Goal: Transaction & Acquisition: Purchase product/service

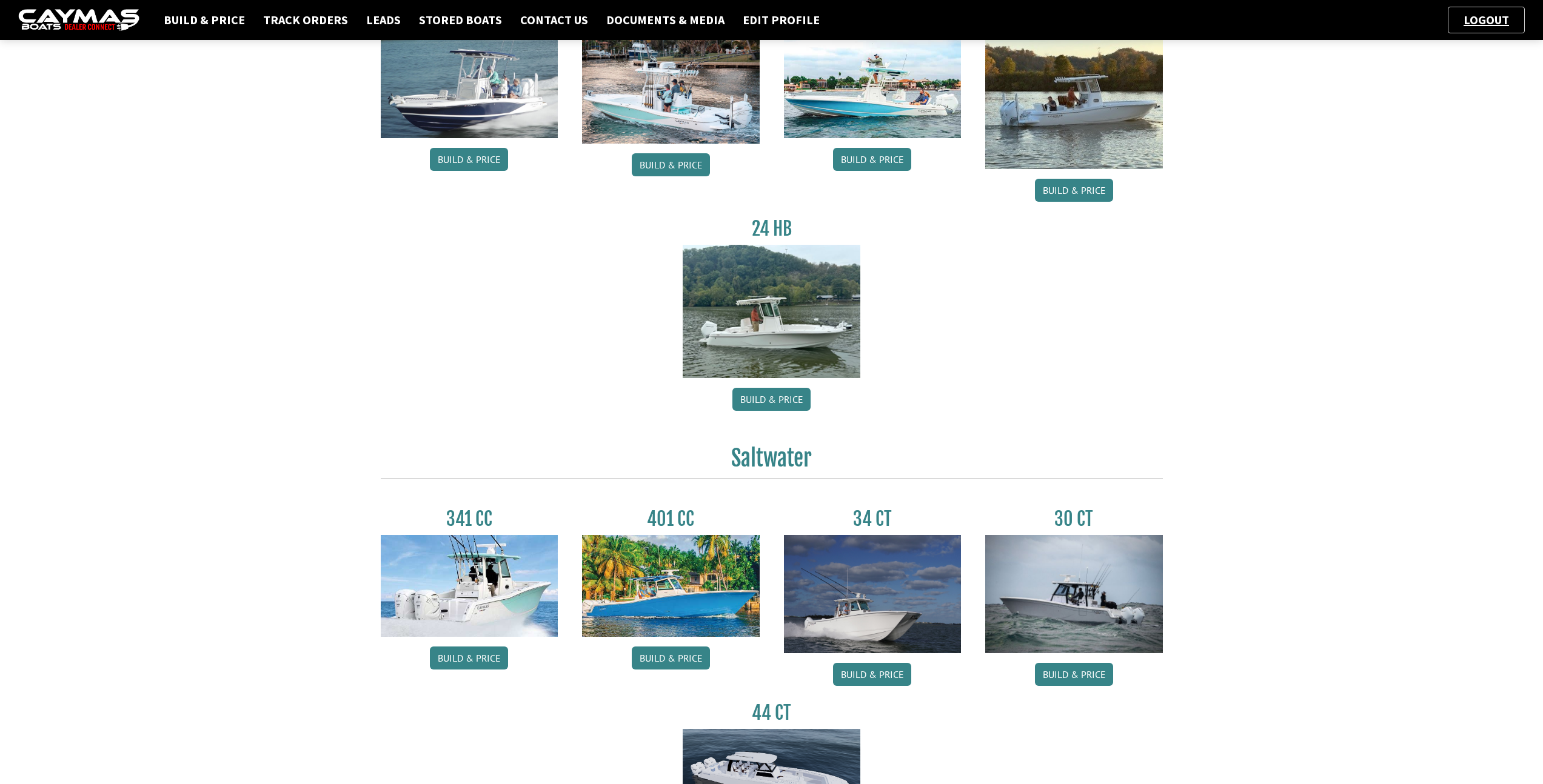
scroll to position [276, 0]
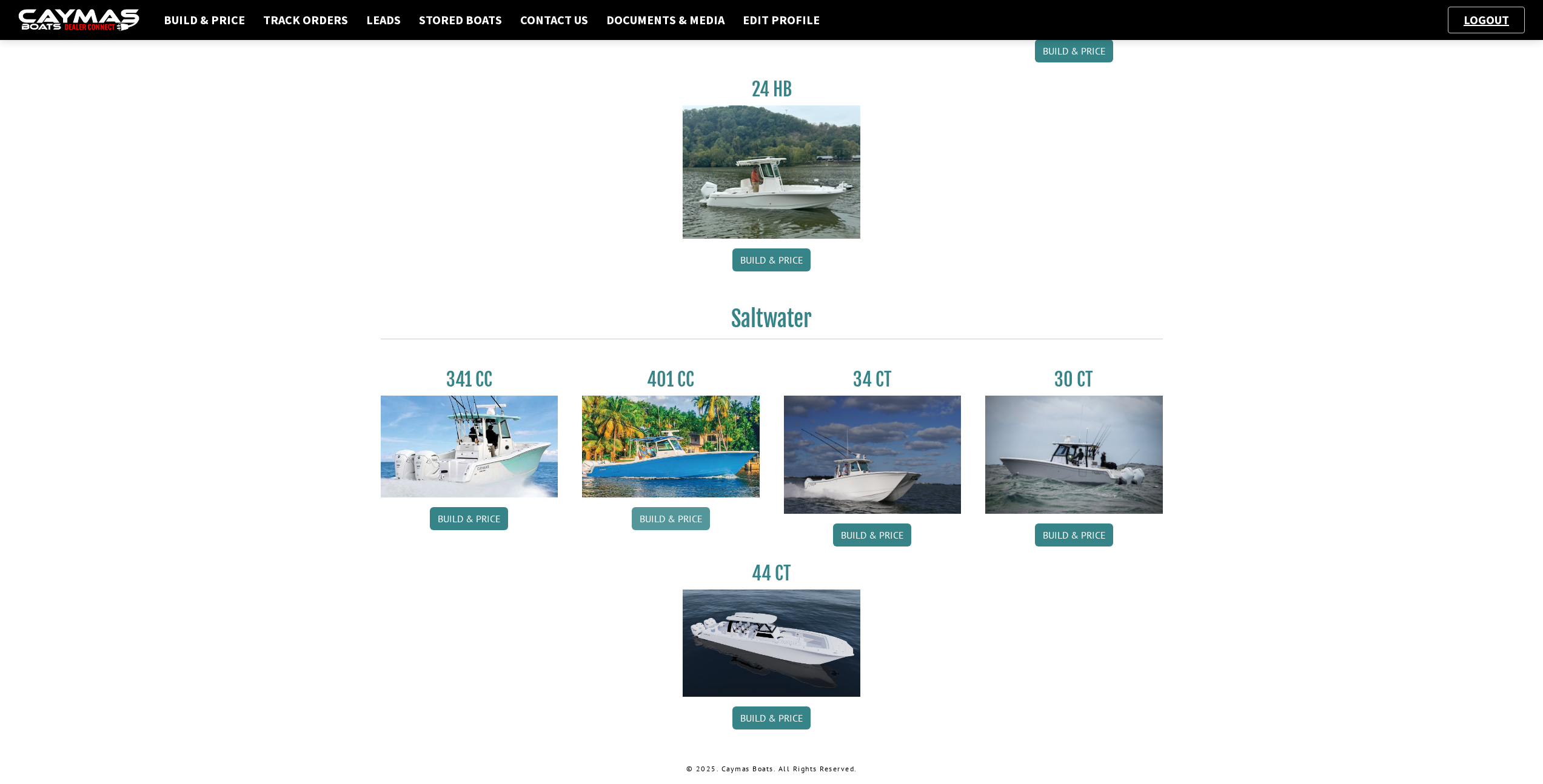
click at [677, 523] on link "Build & Price" at bounding box center [671, 519] width 78 height 23
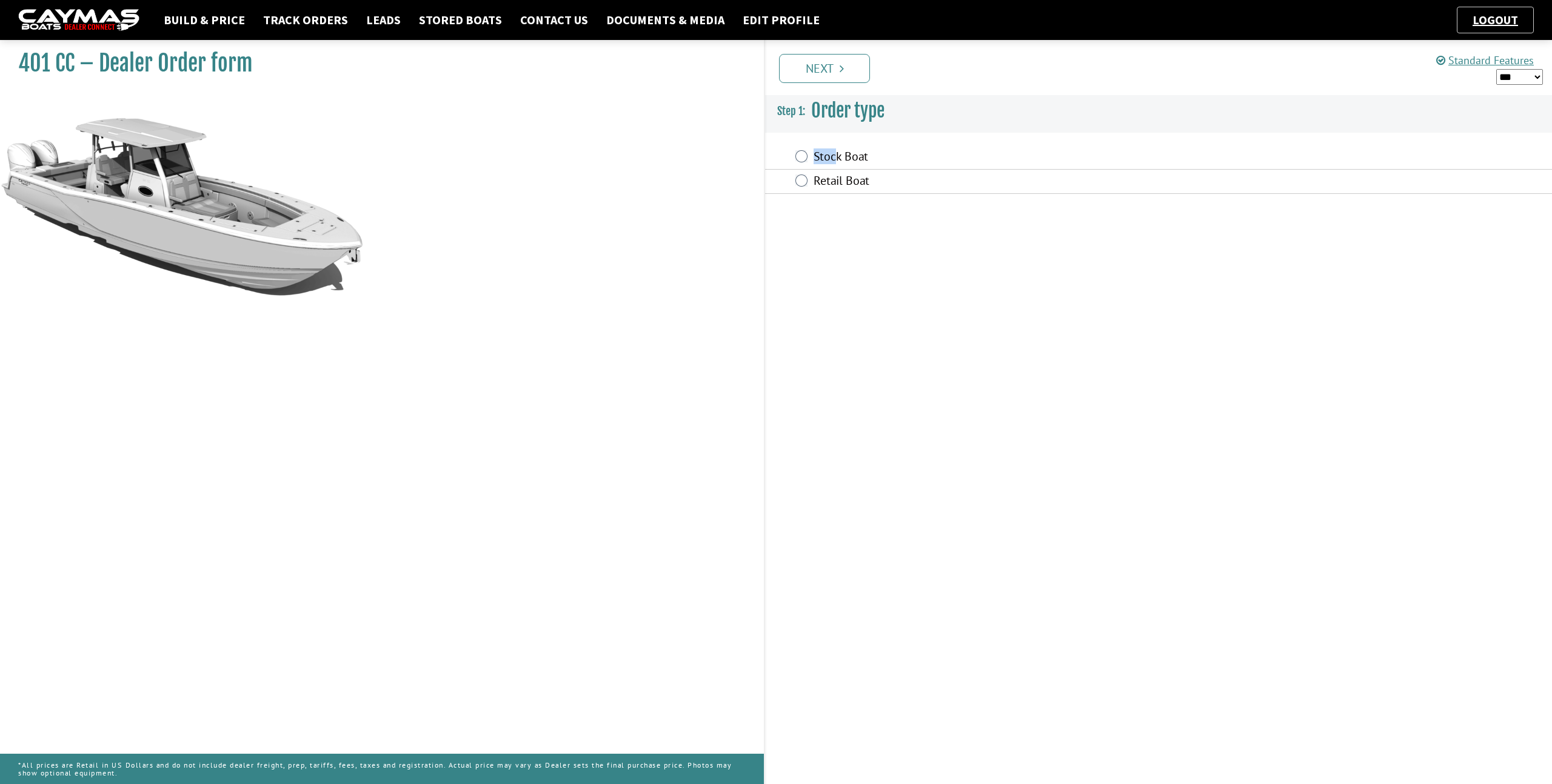
click at [837, 149] on label "Stock Boat" at bounding box center [1035, 158] width 443 height 18
click at [801, 173] on div "Retail Boat" at bounding box center [1159, 181] width 787 height 24
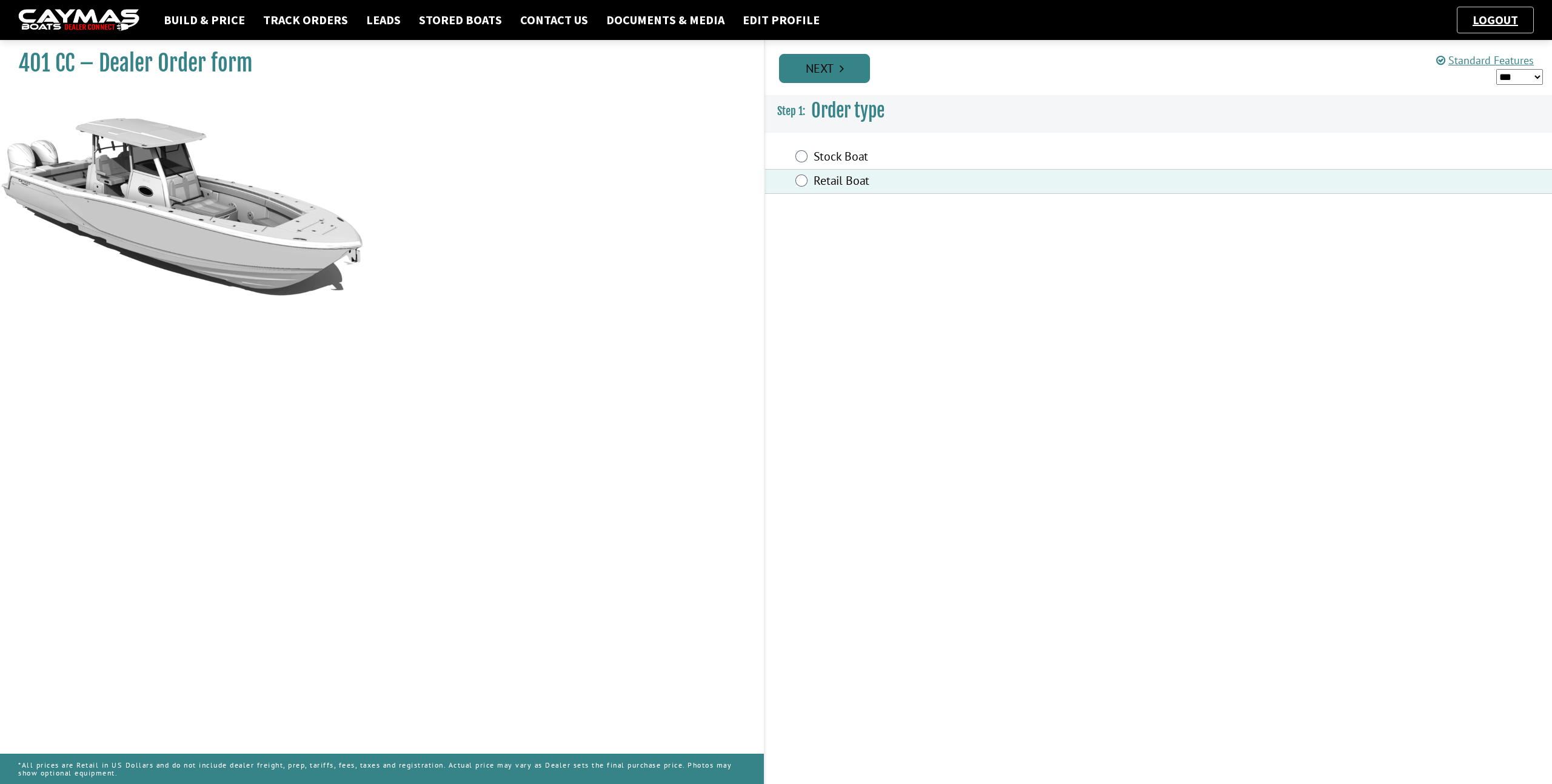
click at [833, 81] on link "Next" at bounding box center [824, 68] width 91 height 29
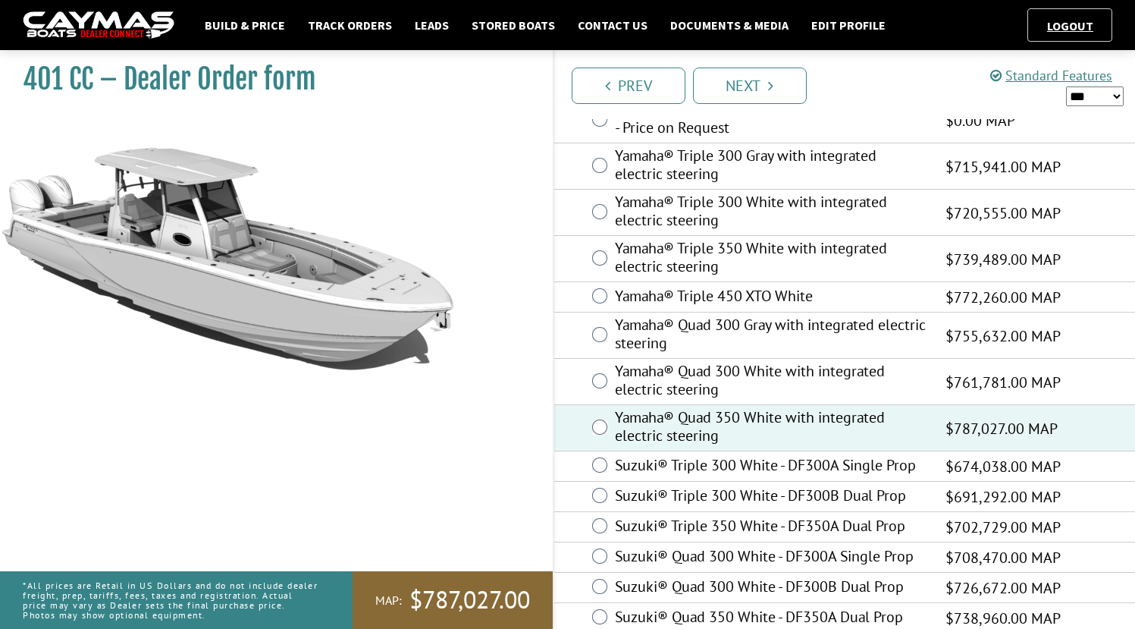
scroll to position [774, 0]
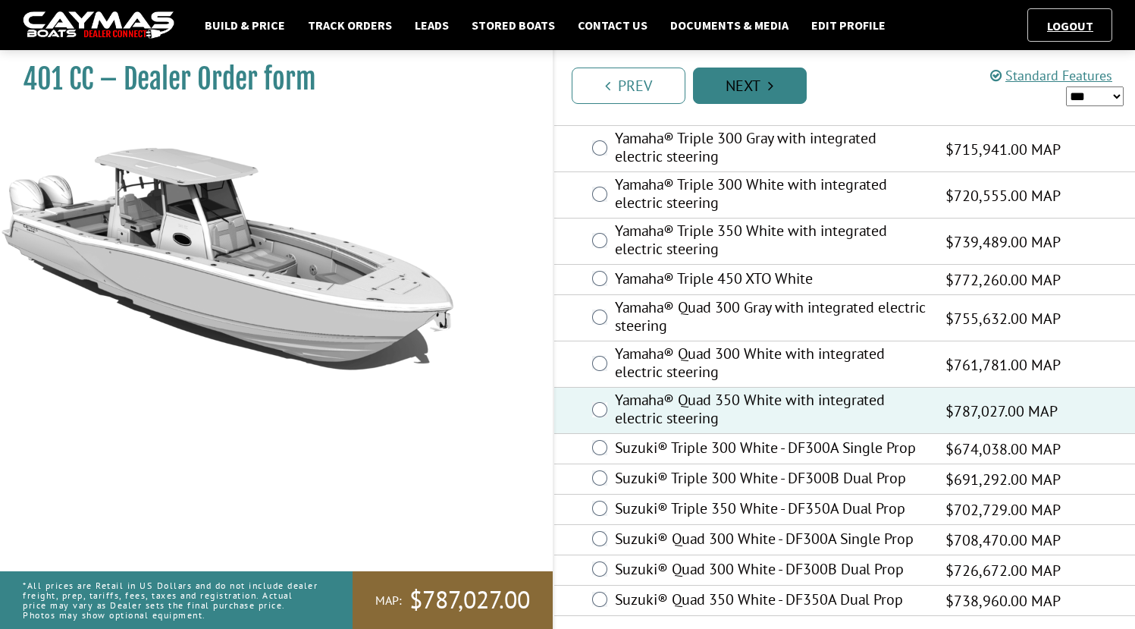
click at [780, 93] on link "Next" at bounding box center [750, 85] width 114 height 36
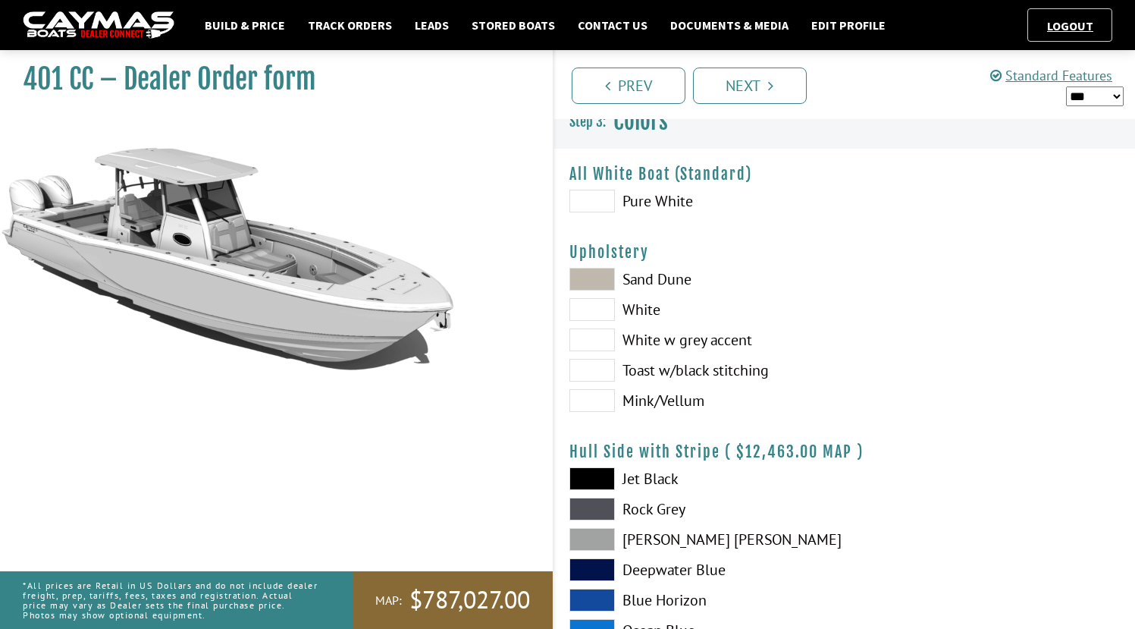
scroll to position [0, 0]
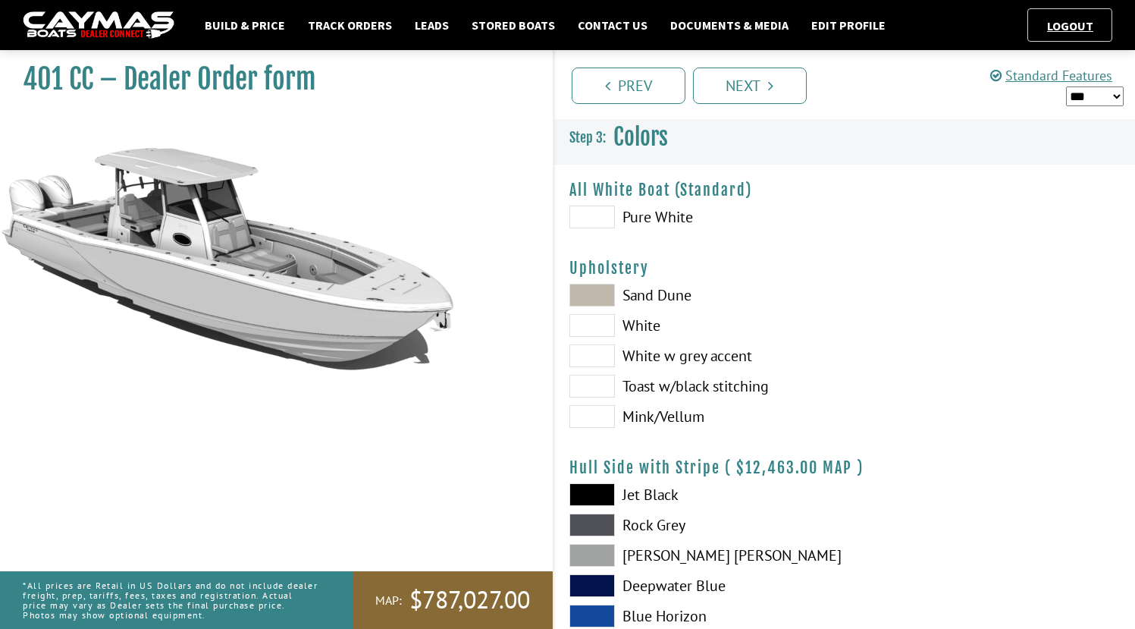
click at [580, 212] on span at bounding box center [593, 217] width 46 height 23
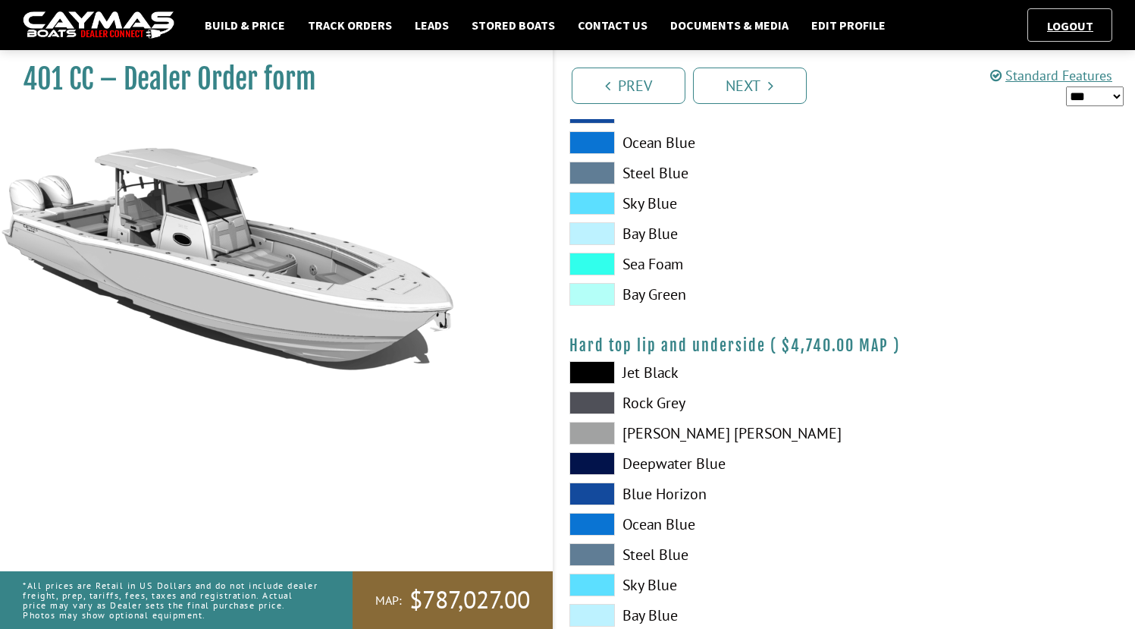
scroll to position [1255, 0]
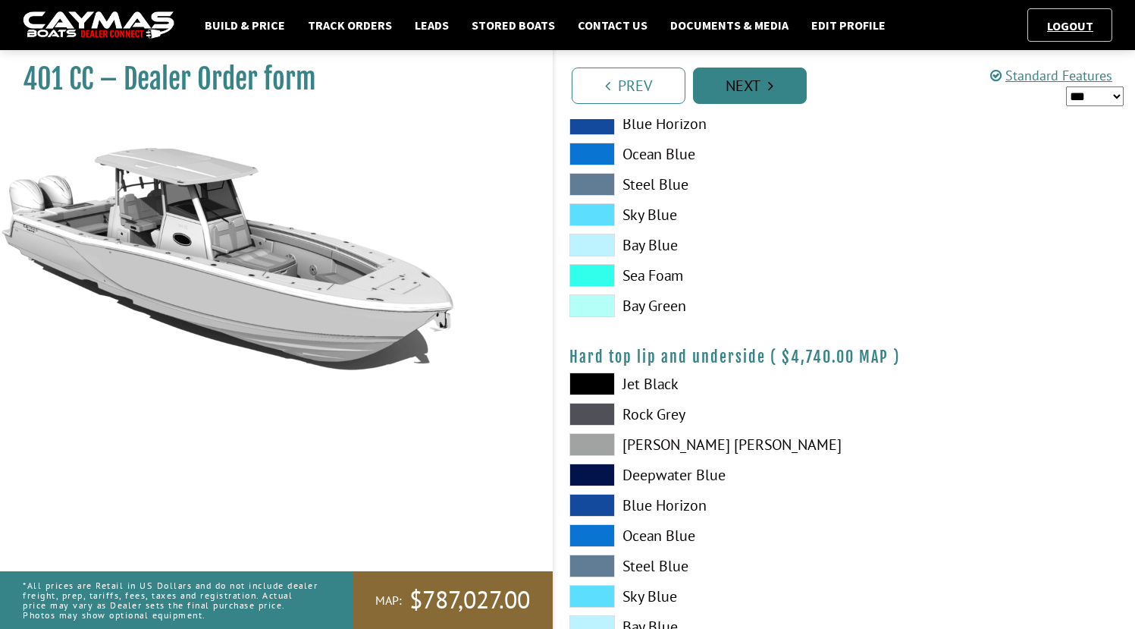
click at [766, 88] on link "Next" at bounding box center [750, 85] width 114 height 36
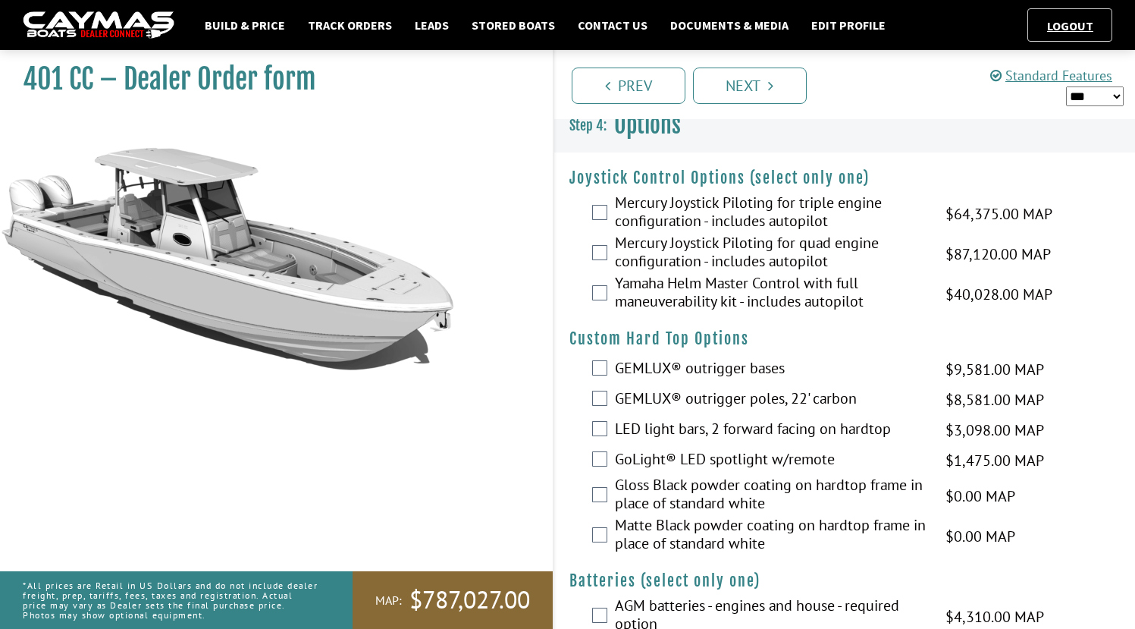
scroll to position [0, 0]
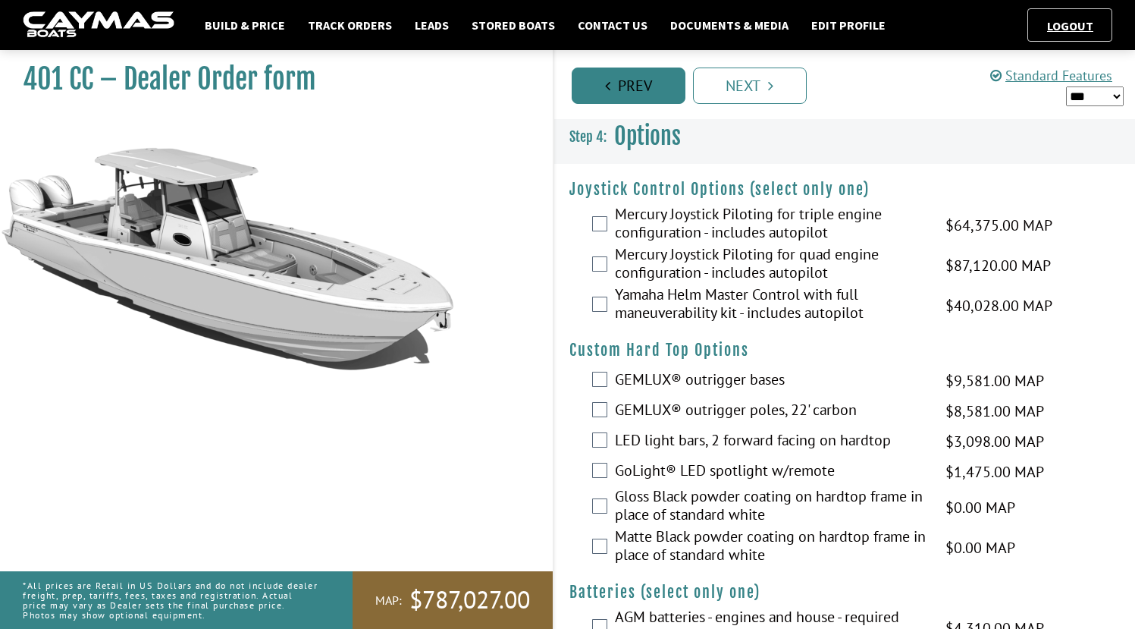
click at [663, 91] on link "Prev" at bounding box center [629, 85] width 114 height 36
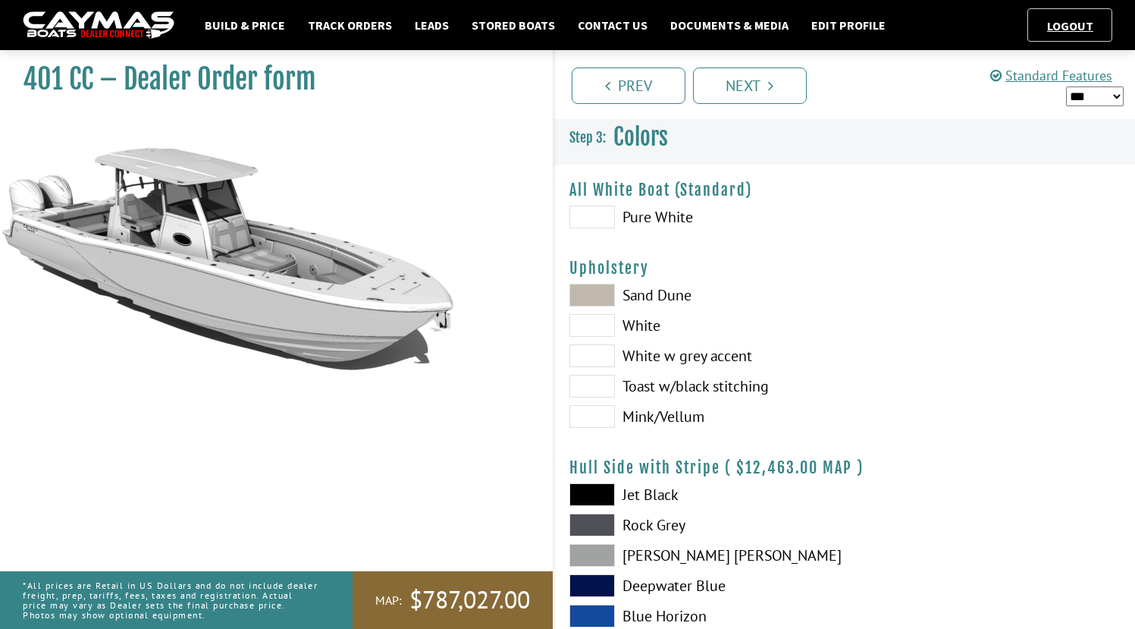
click at [610, 353] on span at bounding box center [593, 355] width 46 height 23
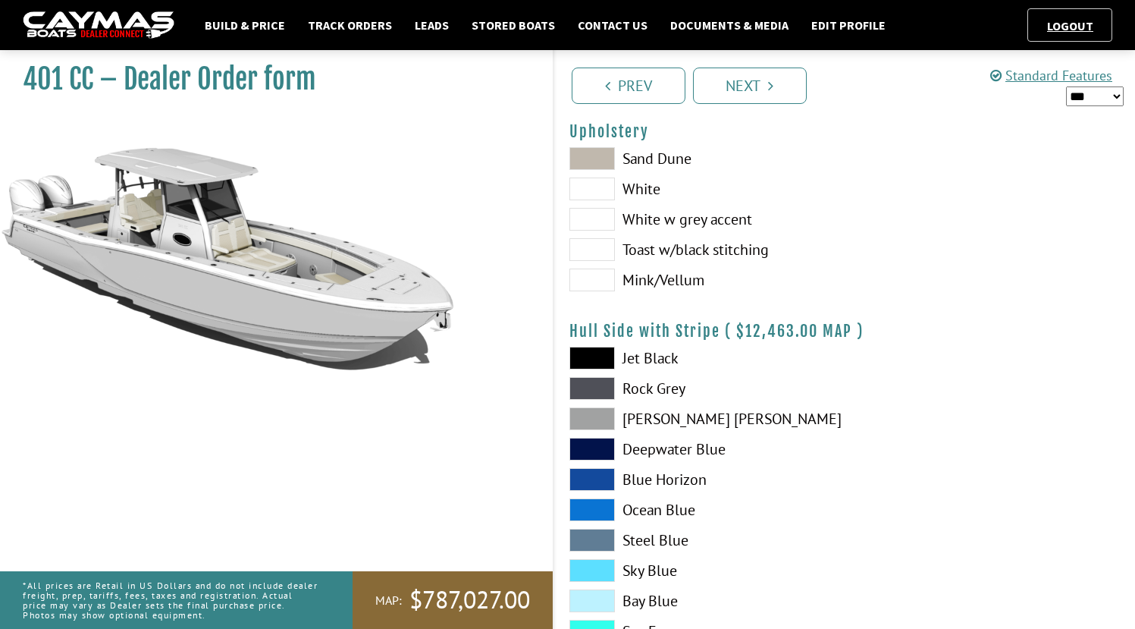
scroll to position [180, 0]
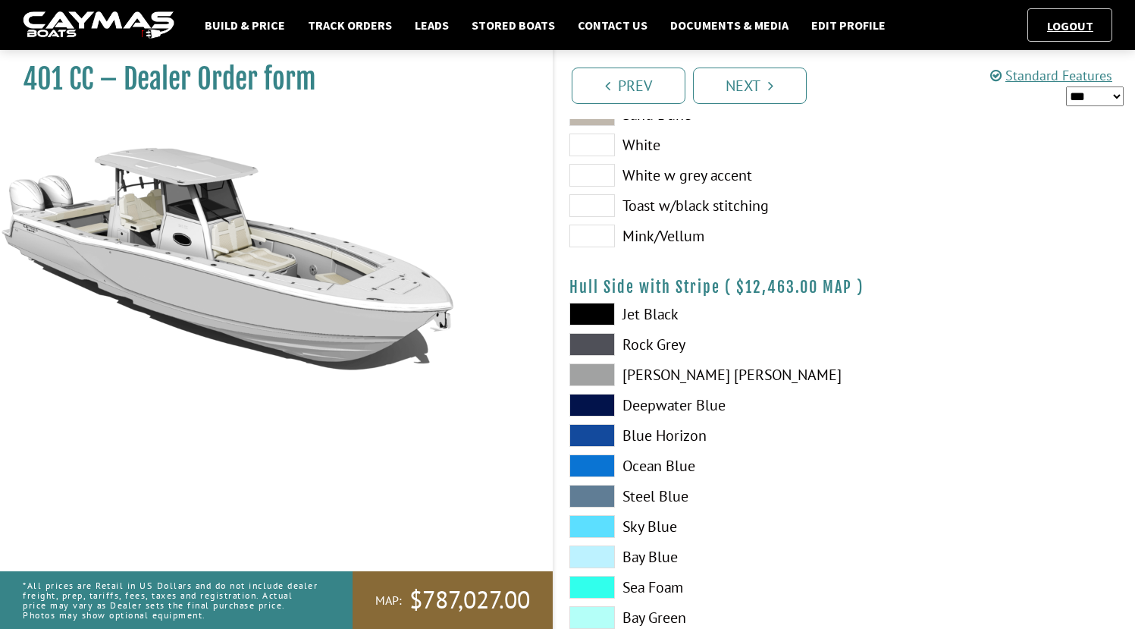
click at [607, 371] on span at bounding box center [593, 374] width 46 height 23
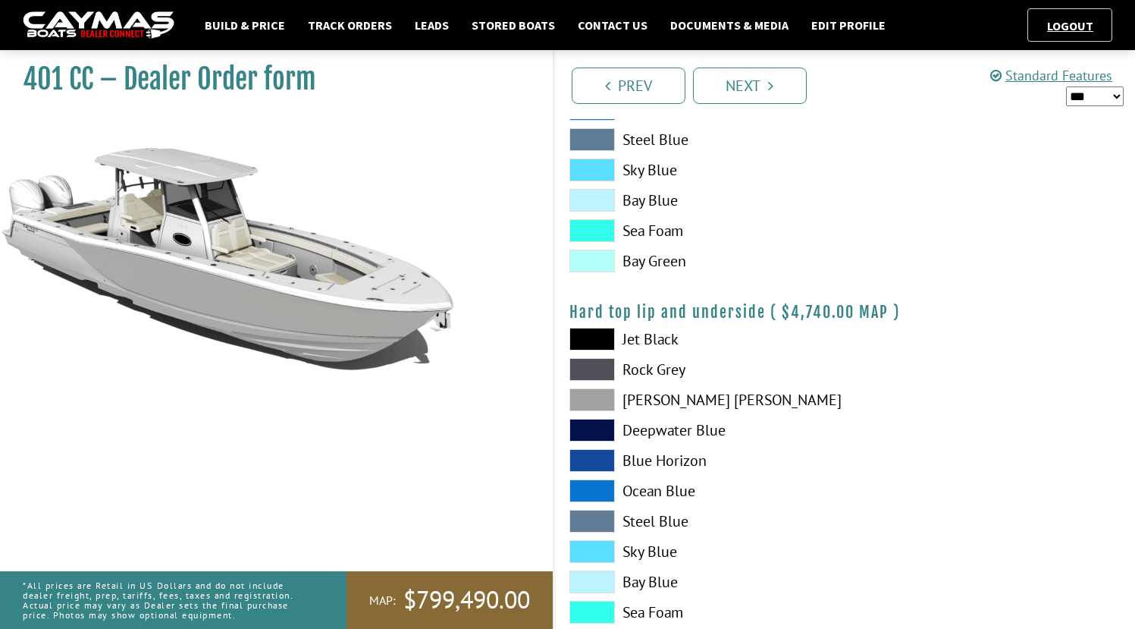
scroll to position [1304, 0]
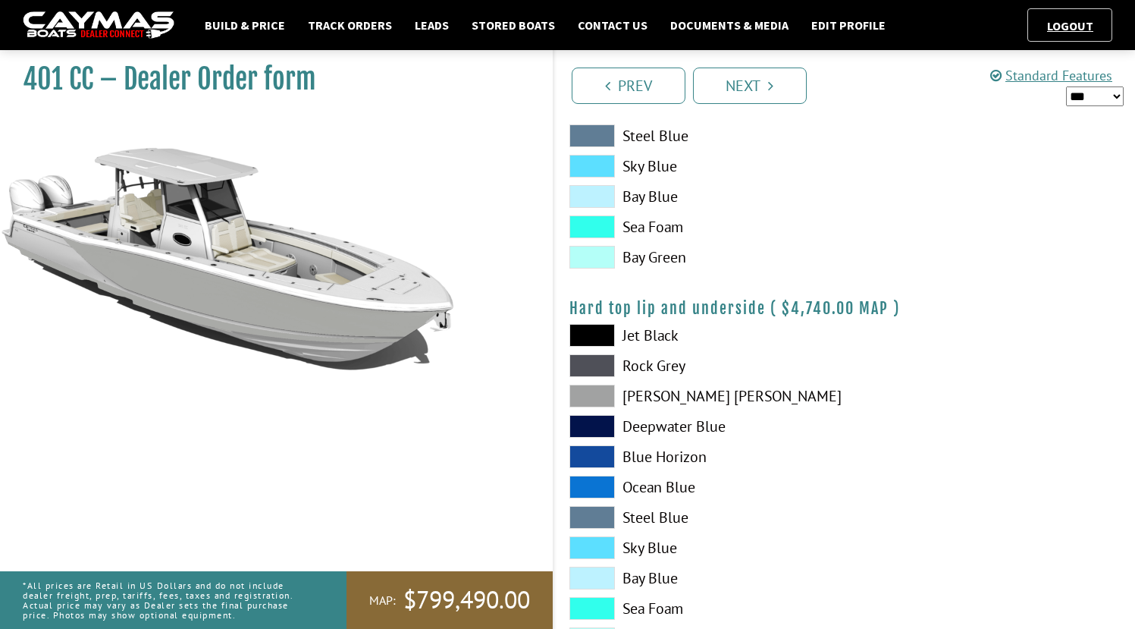
drag, startPoint x: 592, startPoint y: 395, endPoint x: 604, endPoint y: 395, distance: 11.4
click at [592, 395] on span at bounding box center [593, 395] width 46 height 23
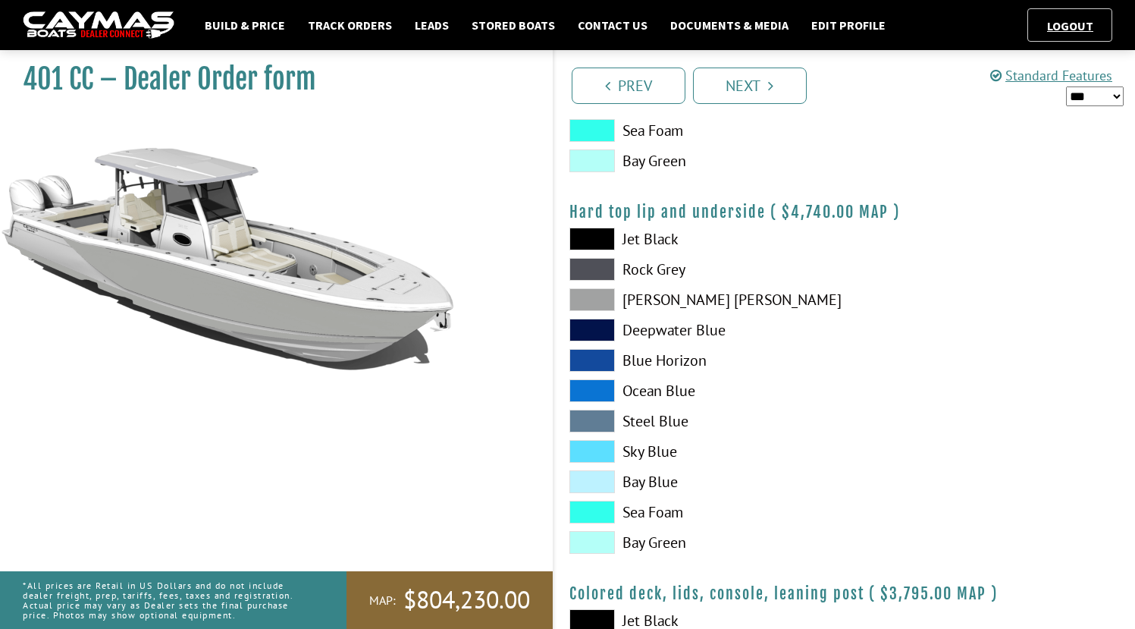
scroll to position [0, 0]
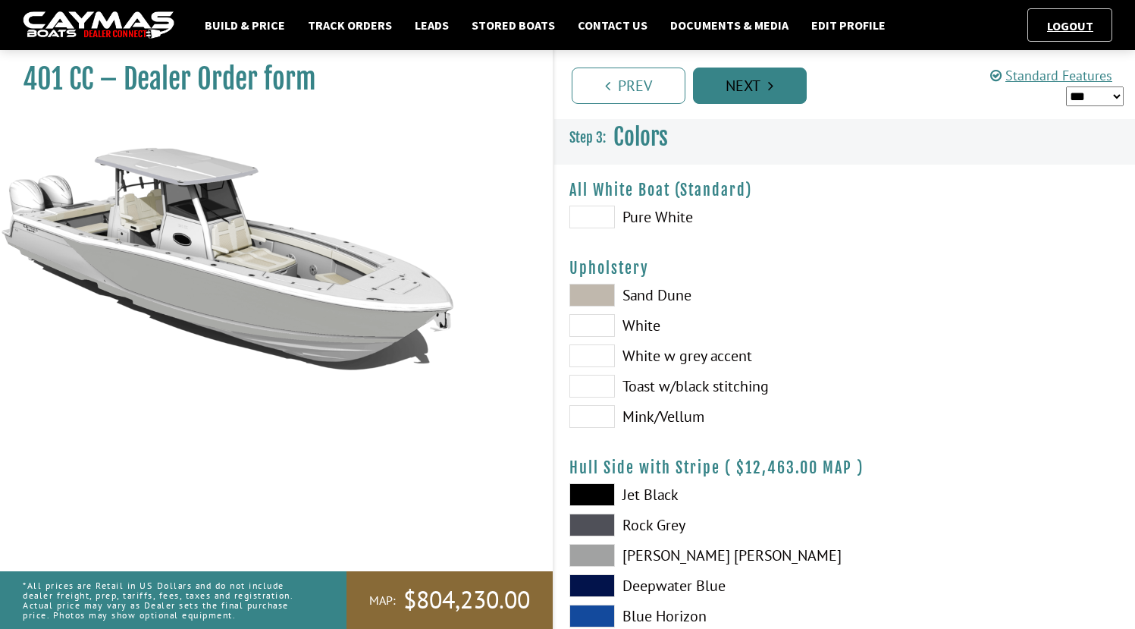
click at [767, 86] on link "Next" at bounding box center [750, 85] width 114 height 36
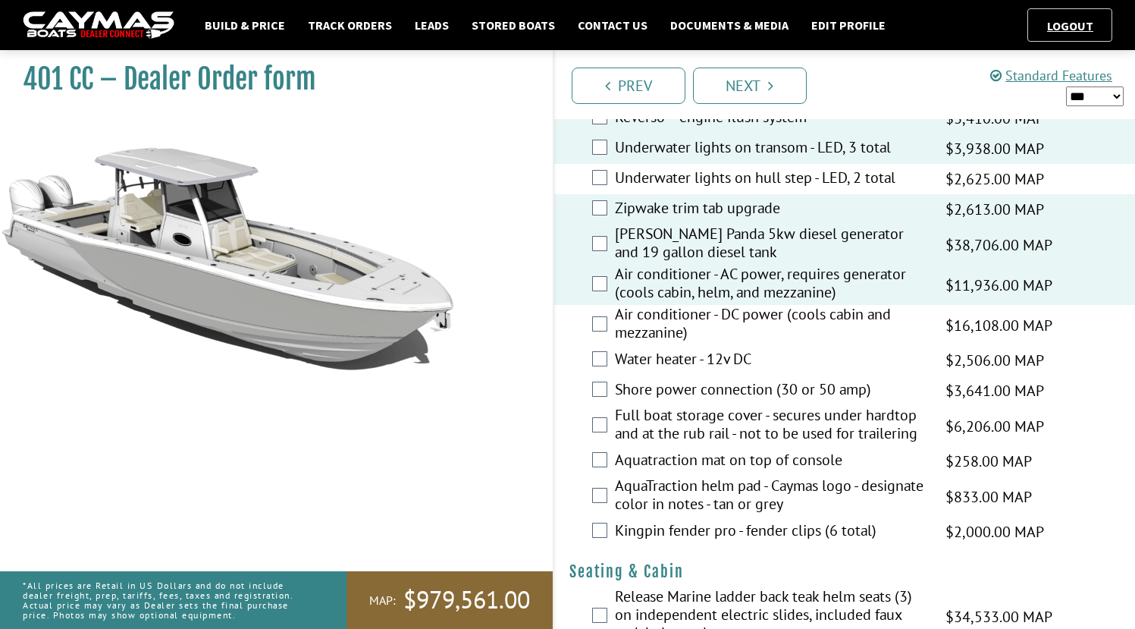
scroll to position [1039, 0]
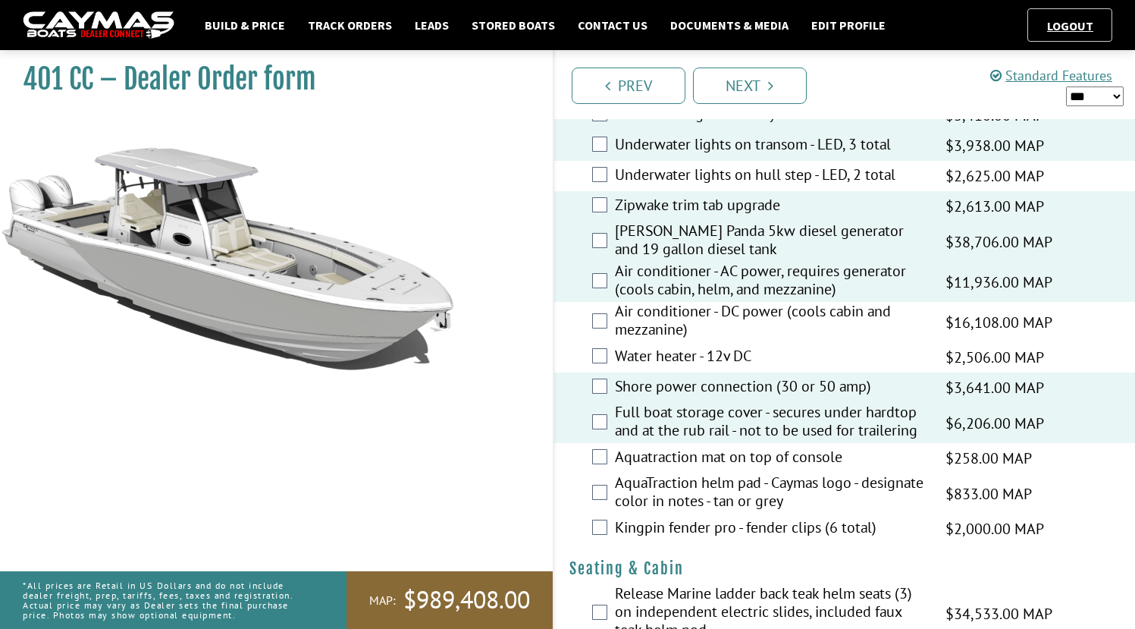
click at [597, 517] on div "Kingpin fender pro - fender clips (6 total) $2,000.00 MAP $2,000.00 MSRP $1,200…" at bounding box center [845, 528] width 582 height 30
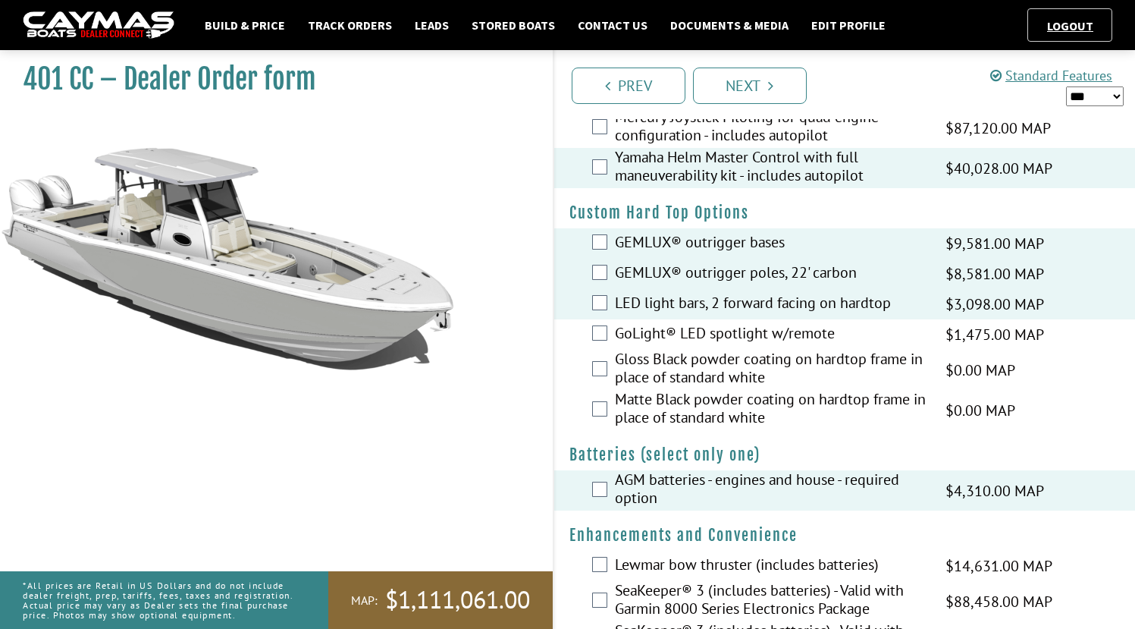
scroll to position [0, 0]
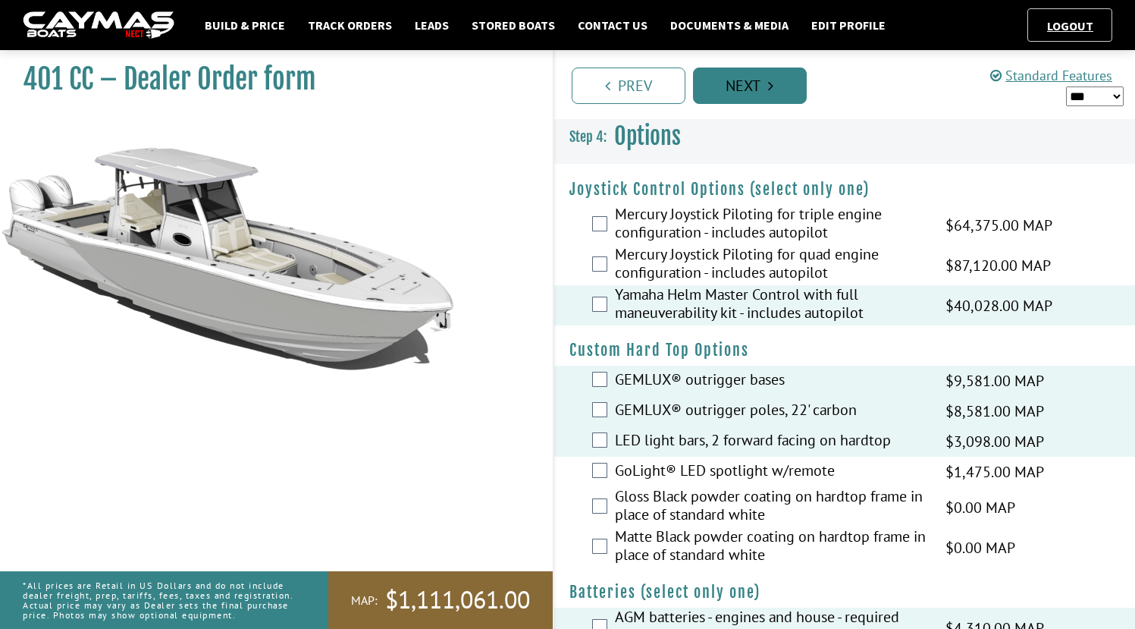
click at [764, 85] on link "Next" at bounding box center [750, 85] width 114 height 36
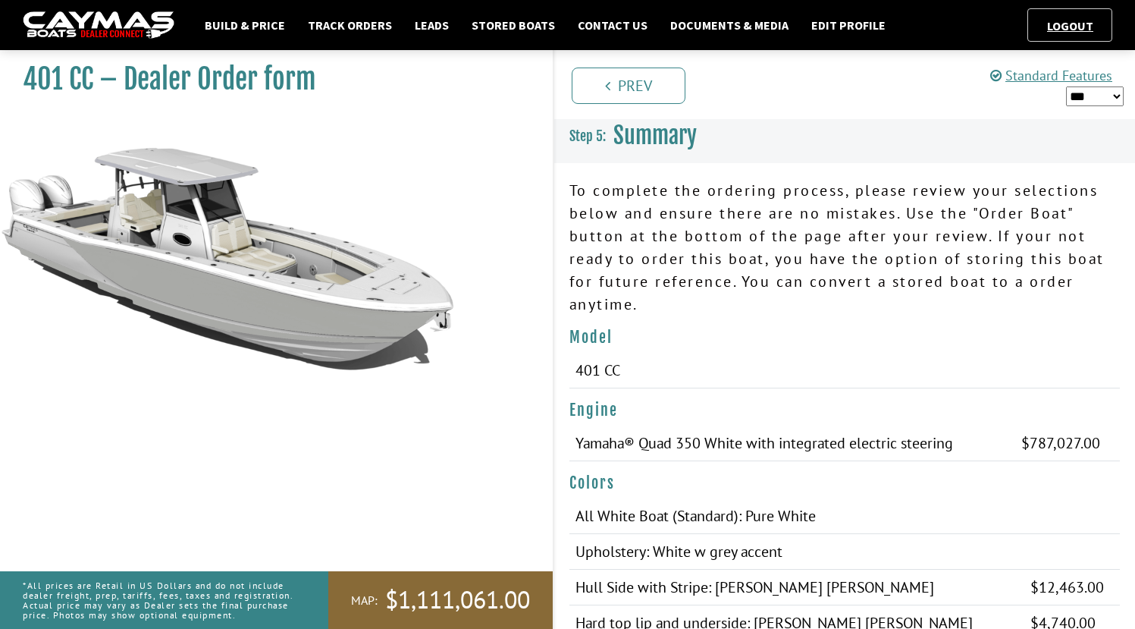
click at [1096, 94] on select "*** ****** ******" at bounding box center [1095, 96] width 58 height 20
select select "*"
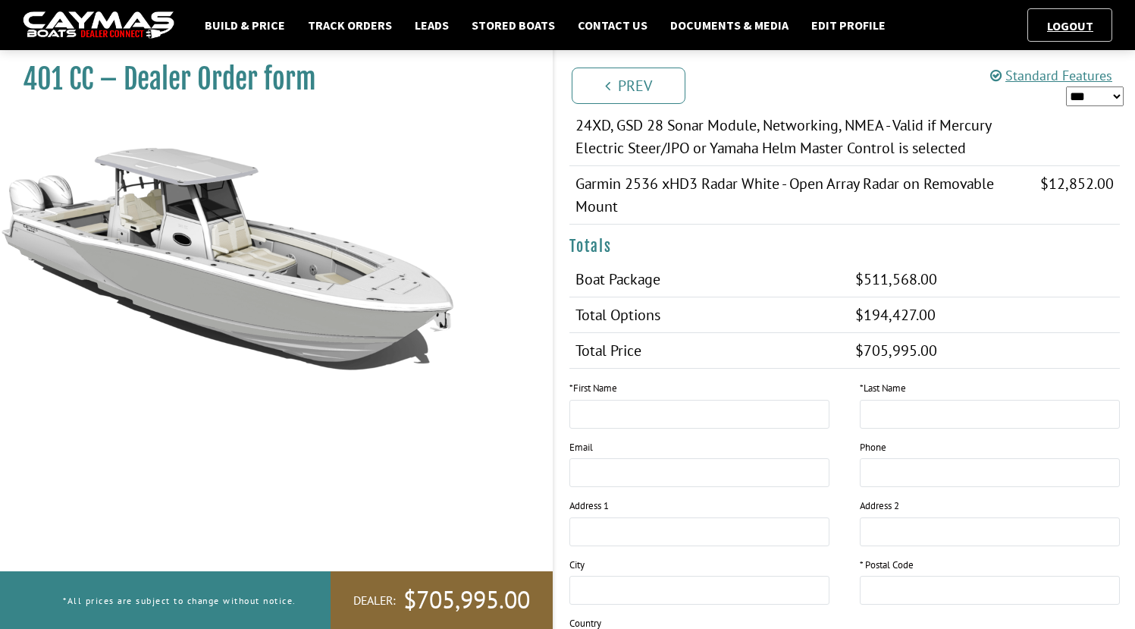
scroll to position [1706, 0]
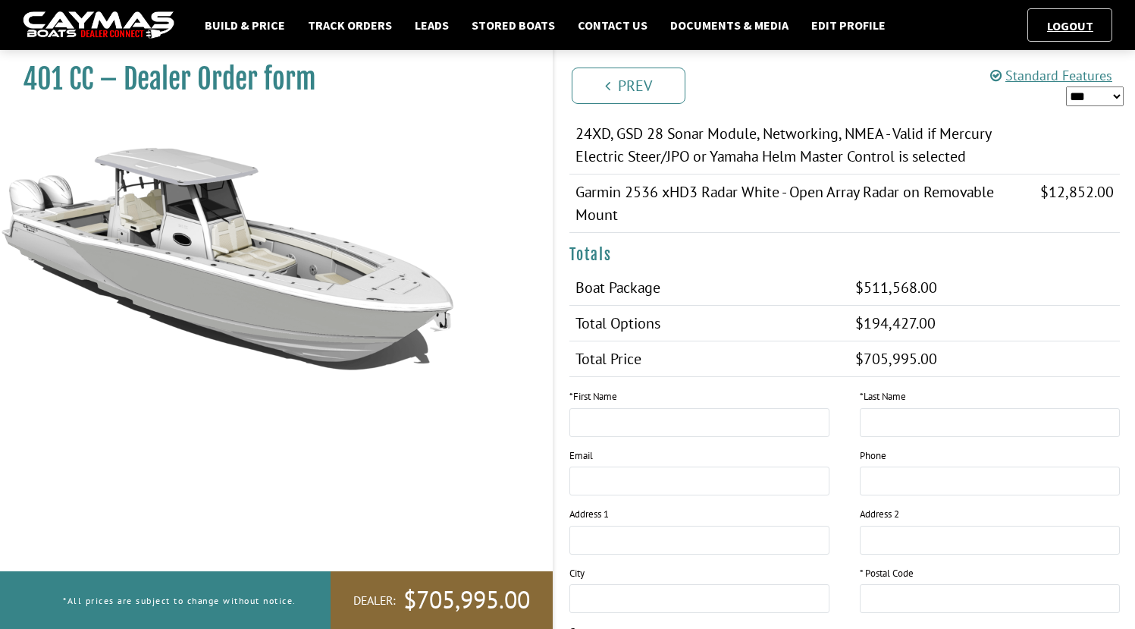
click at [754, 424] on div "* First Name" at bounding box center [699, 418] width 290 height 59
click at [755, 414] on div "* First Name" at bounding box center [699, 418] width 290 height 59
click at [753, 408] on input "text" at bounding box center [700, 422] width 260 height 29
type input "*******"
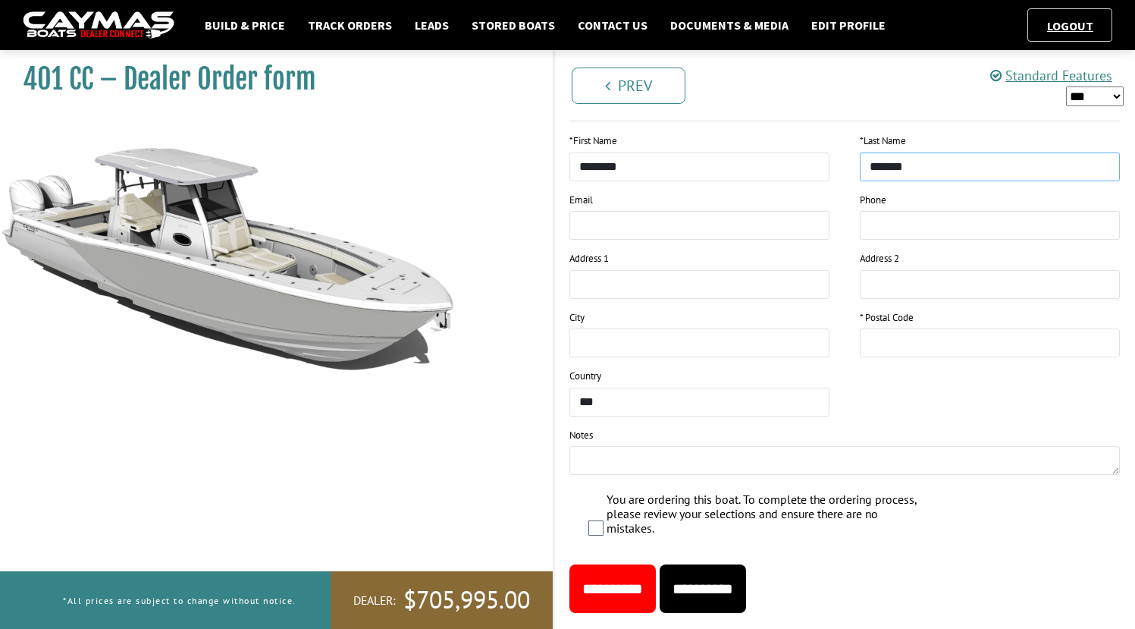
scroll to position [1973, 0]
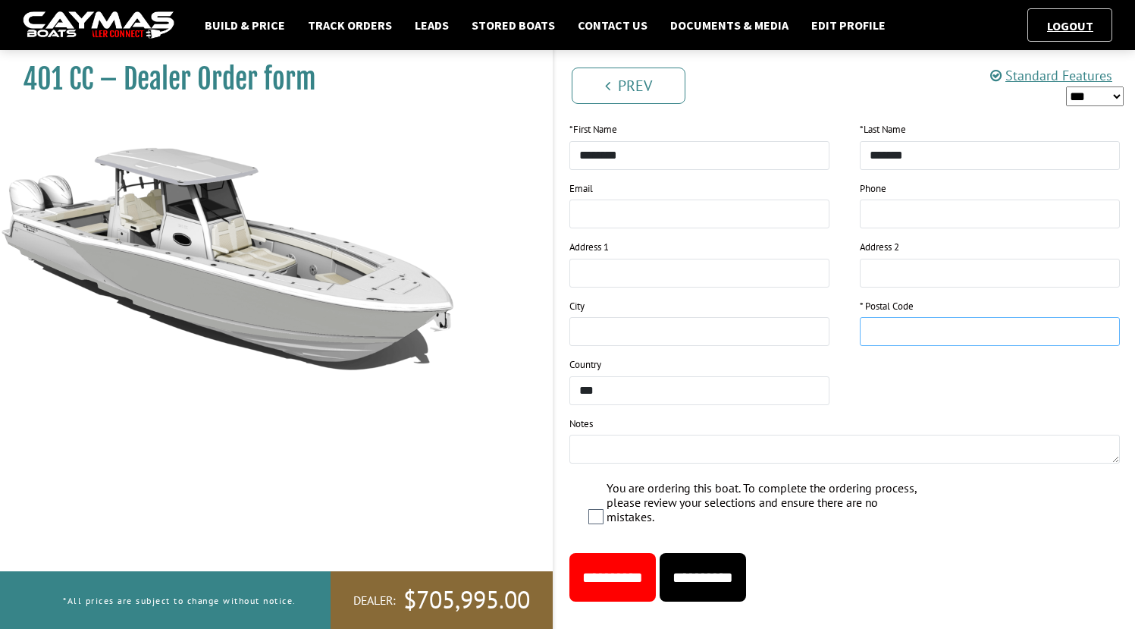
click at [899, 317] on input "text" at bounding box center [990, 331] width 260 height 29
type input "*****"
click at [723, 561] on input "**********" at bounding box center [703, 577] width 86 height 49
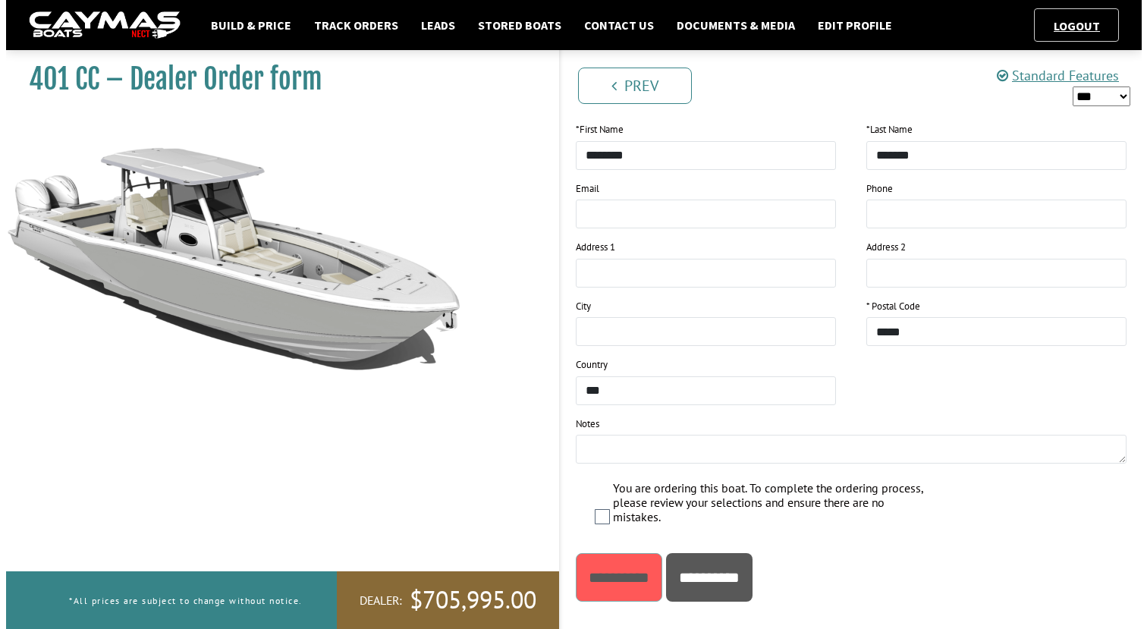
scroll to position [0, 0]
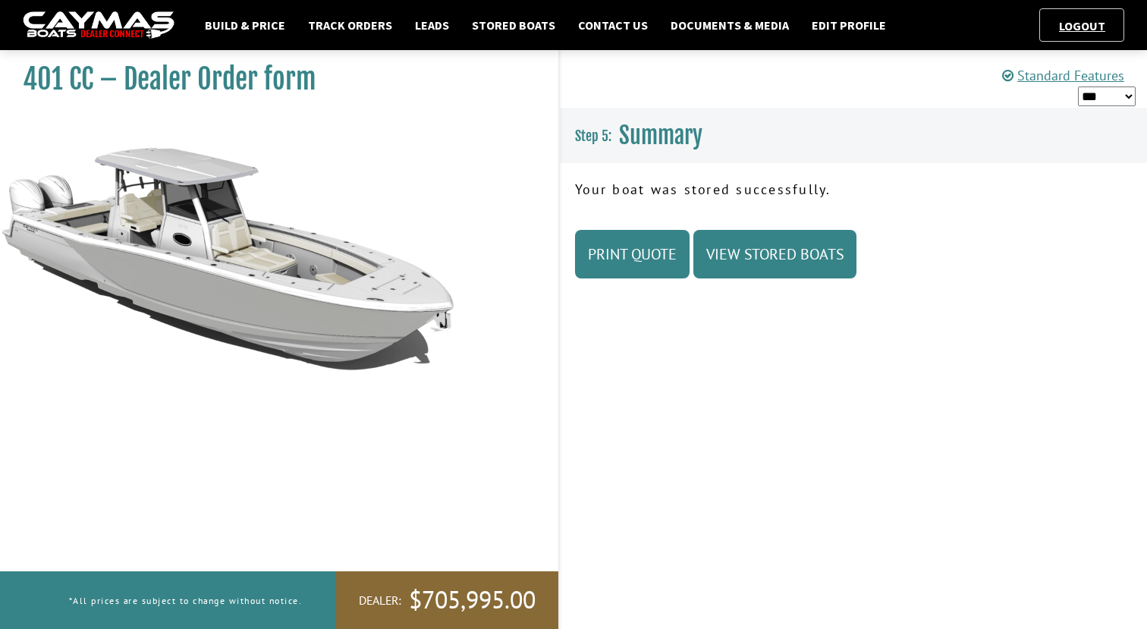
click at [1090, 102] on select "*** ****** ******" at bounding box center [1107, 96] width 58 height 20
select select "*"
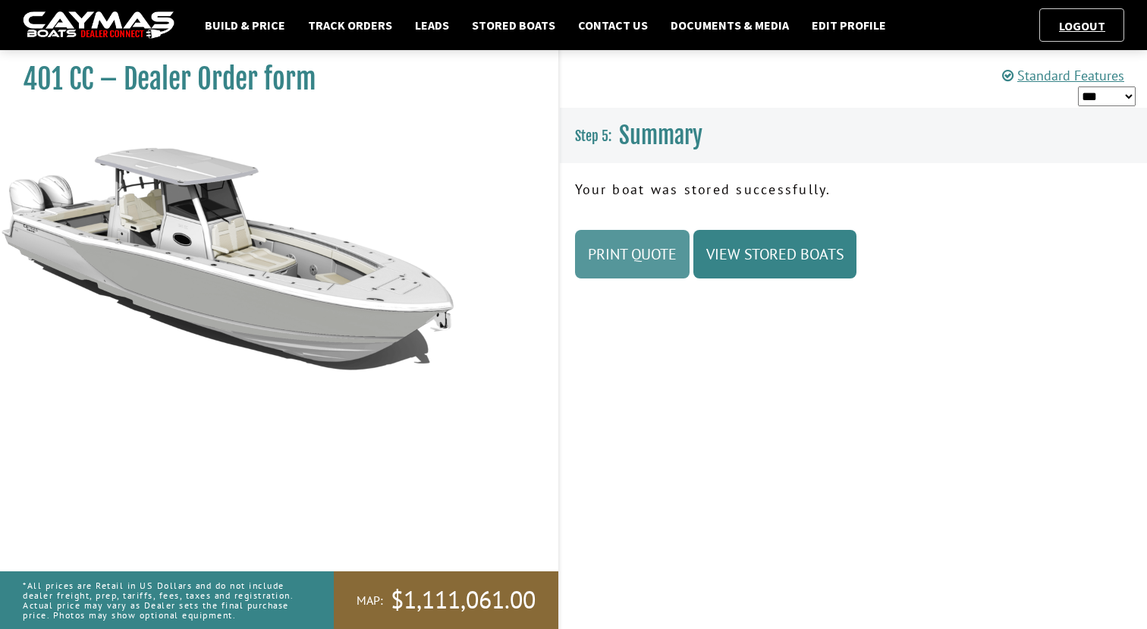
click at [674, 253] on link "Print Quote" at bounding box center [632, 254] width 115 height 49
click at [359, 24] on link "Track Orders" at bounding box center [349, 25] width 99 height 20
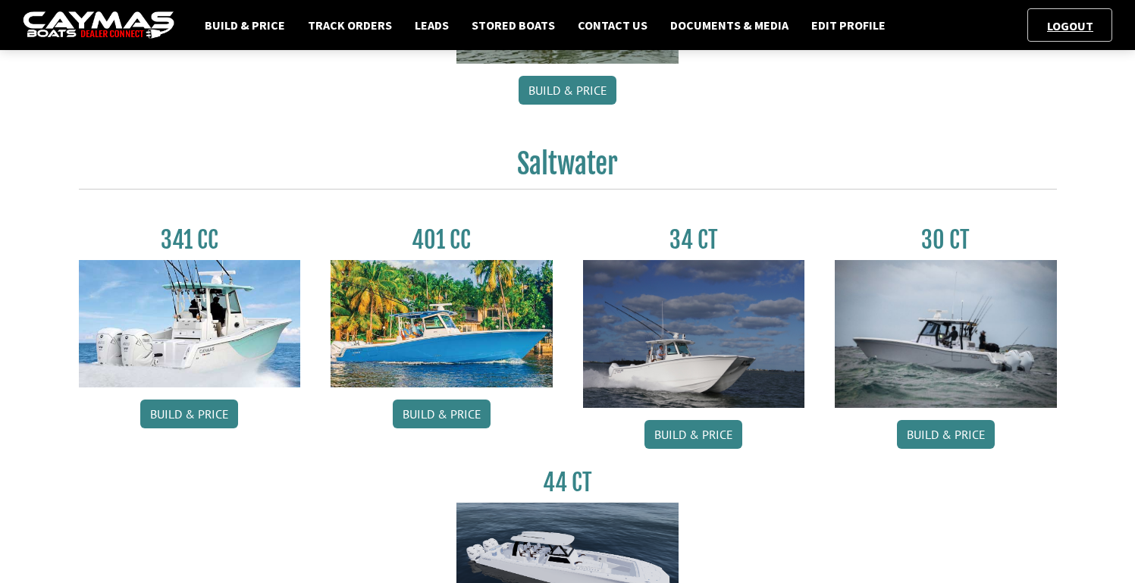
scroll to position [683, 0]
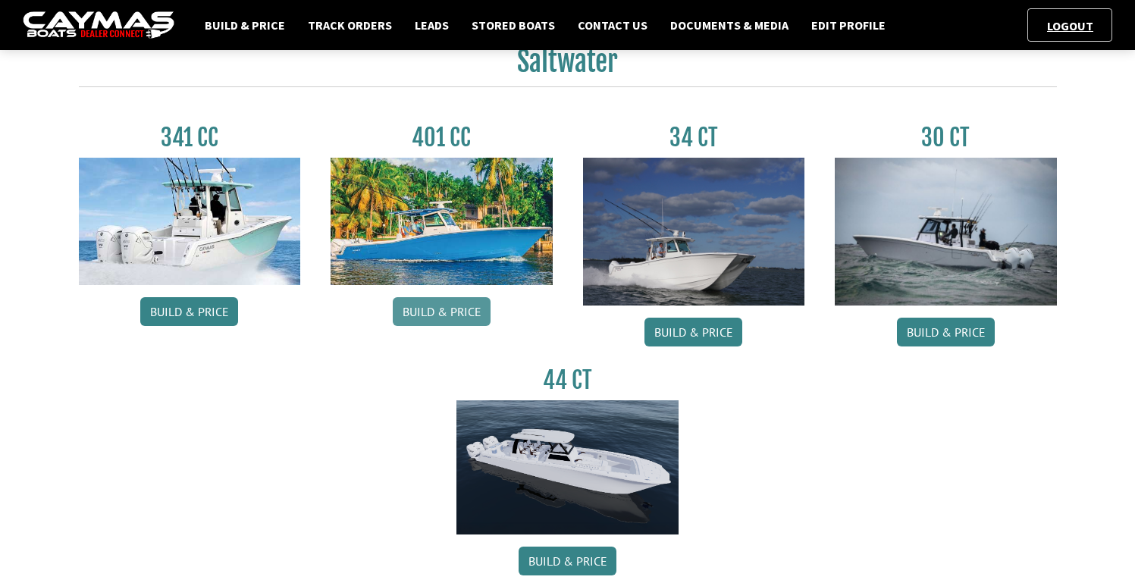
click at [447, 322] on link "Build & Price" at bounding box center [442, 311] width 98 height 29
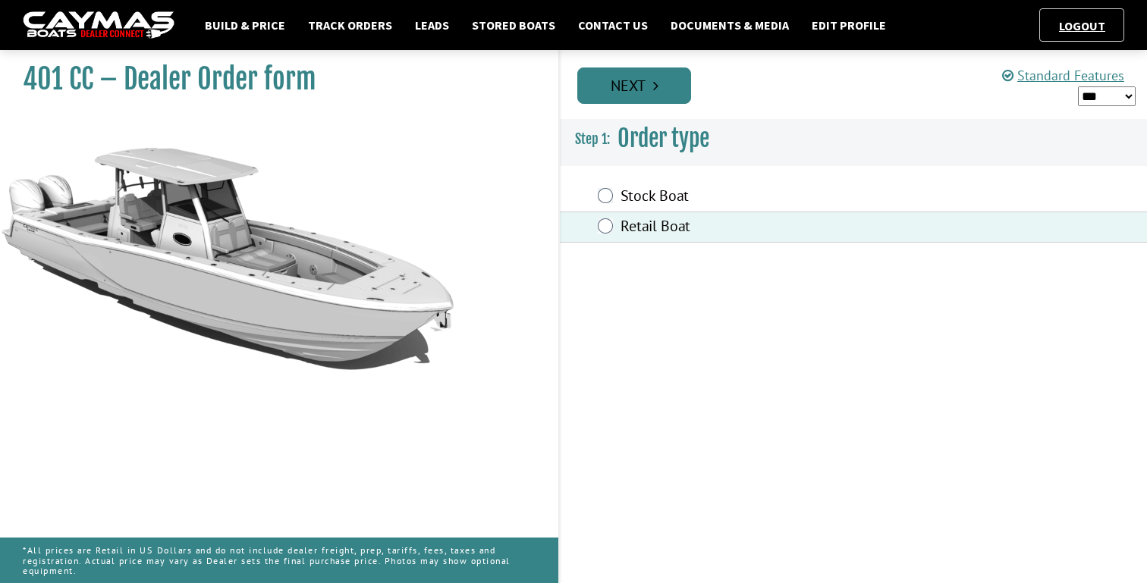
click at [635, 99] on link "Next" at bounding box center [634, 85] width 114 height 36
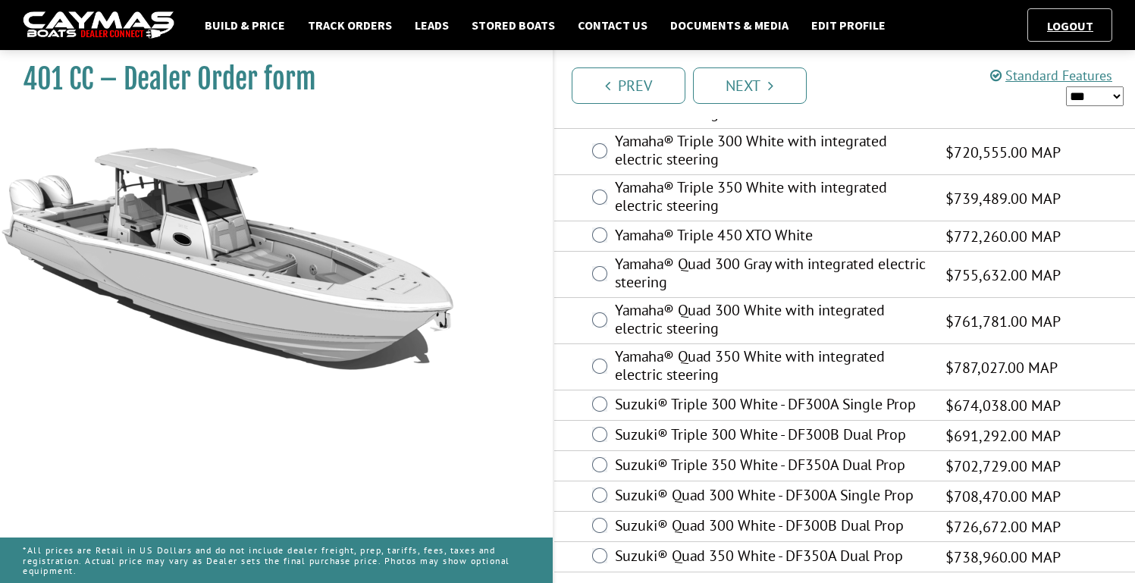
scroll to position [820, 0]
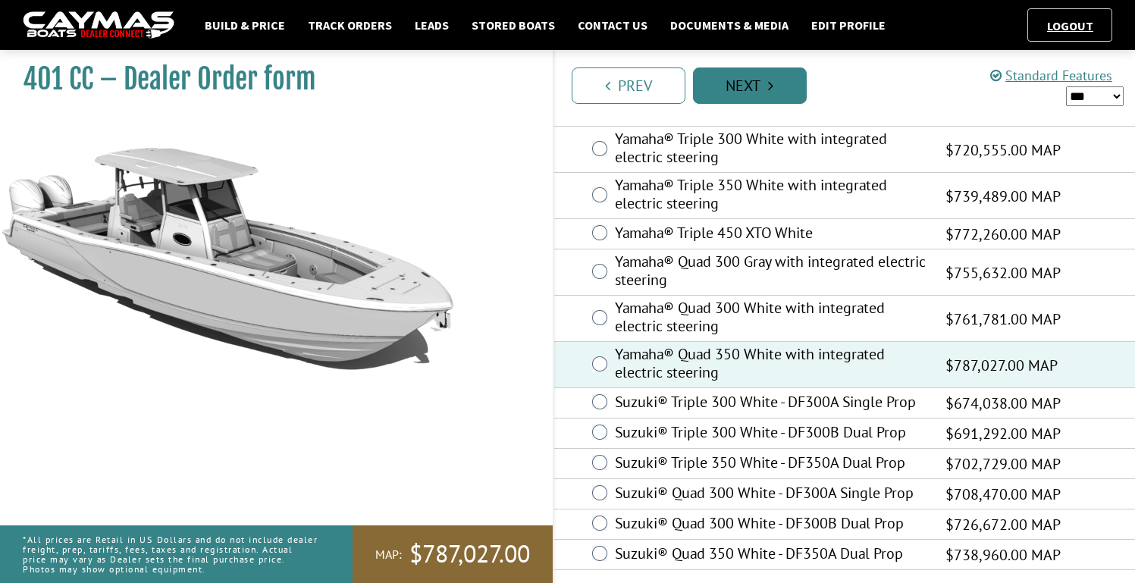
click at [727, 80] on link "Next" at bounding box center [750, 85] width 114 height 36
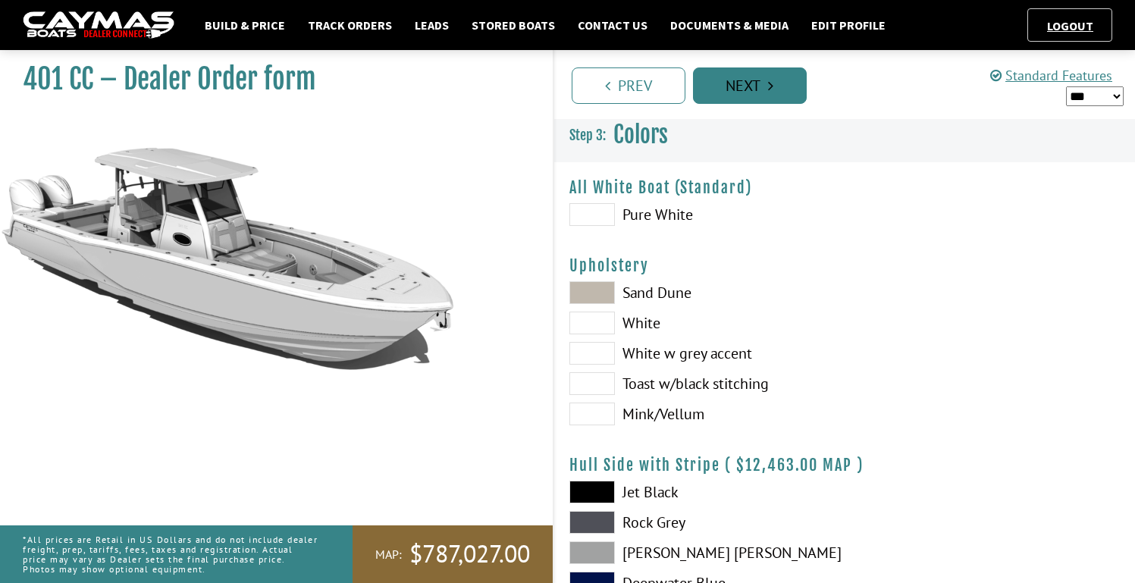
scroll to position [0, 0]
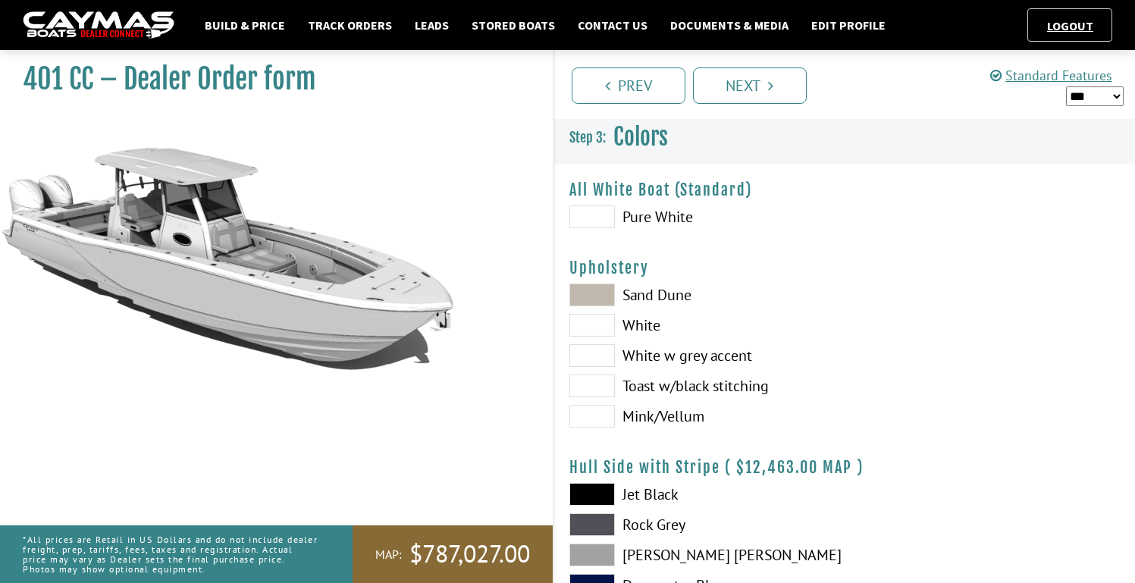
click at [587, 212] on span at bounding box center [593, 217] width 46 height 23
click at [600, 326] on span at bounding box center [593, 325] width 46 height 23
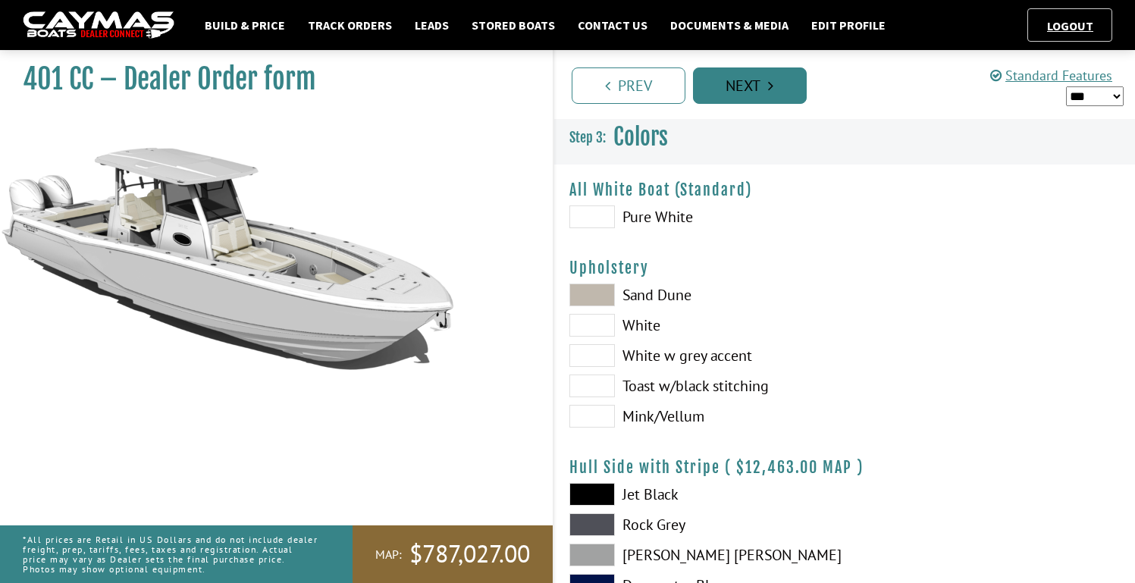
click at [736, 89] on link "Next" at bounding box center [750, 85] width 114 height 36
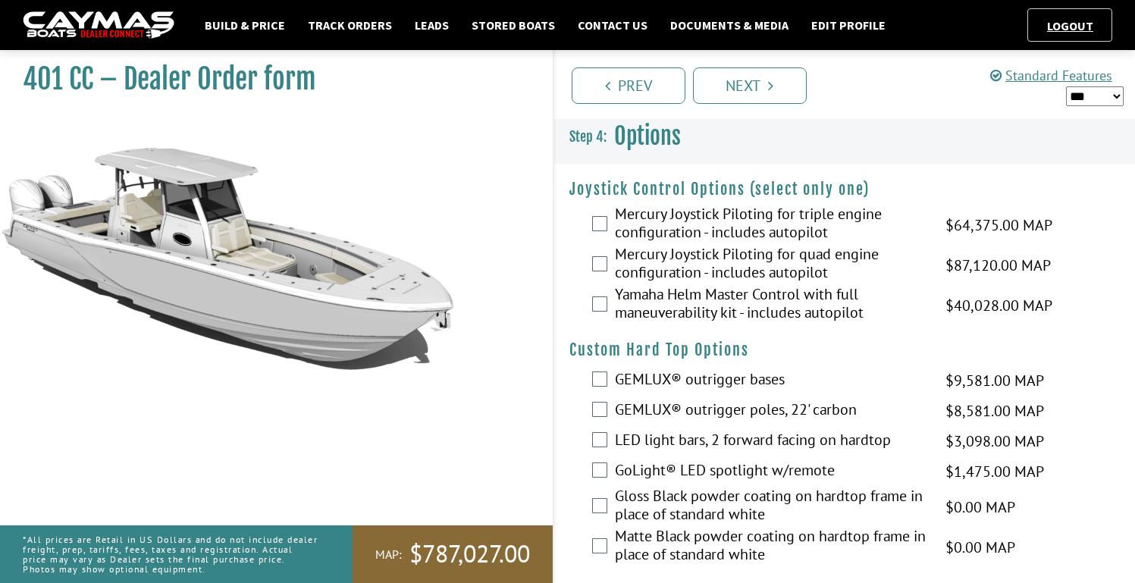
click at [591, 303] on div "Yamaha Helm Master Control with full maneuverability kit - includes autopilot $…" at bounding box center [845, 305] width 582 height 40
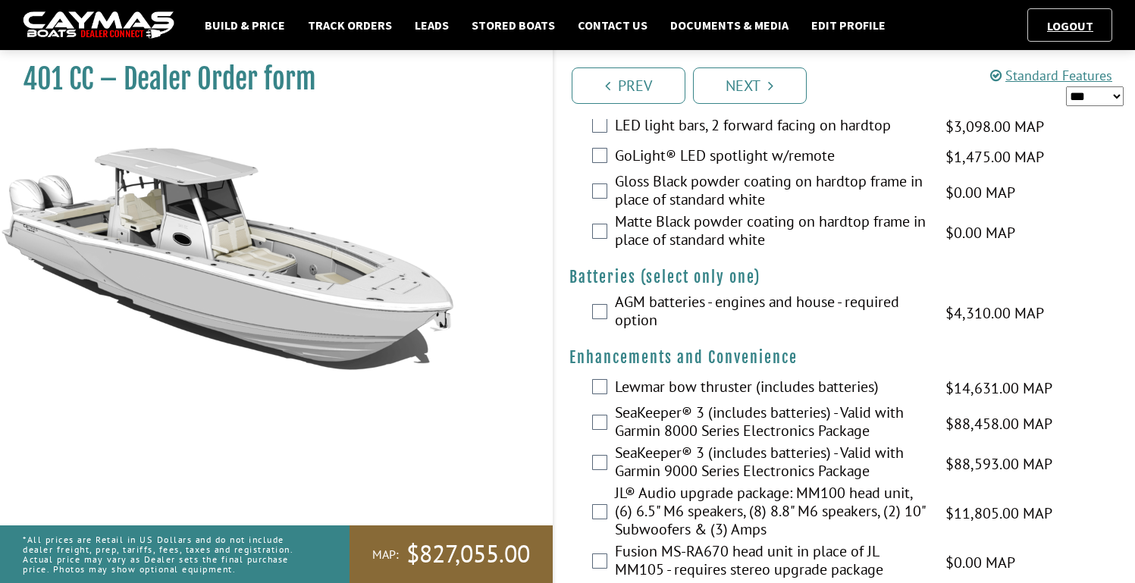
scroll to position [337, 0]
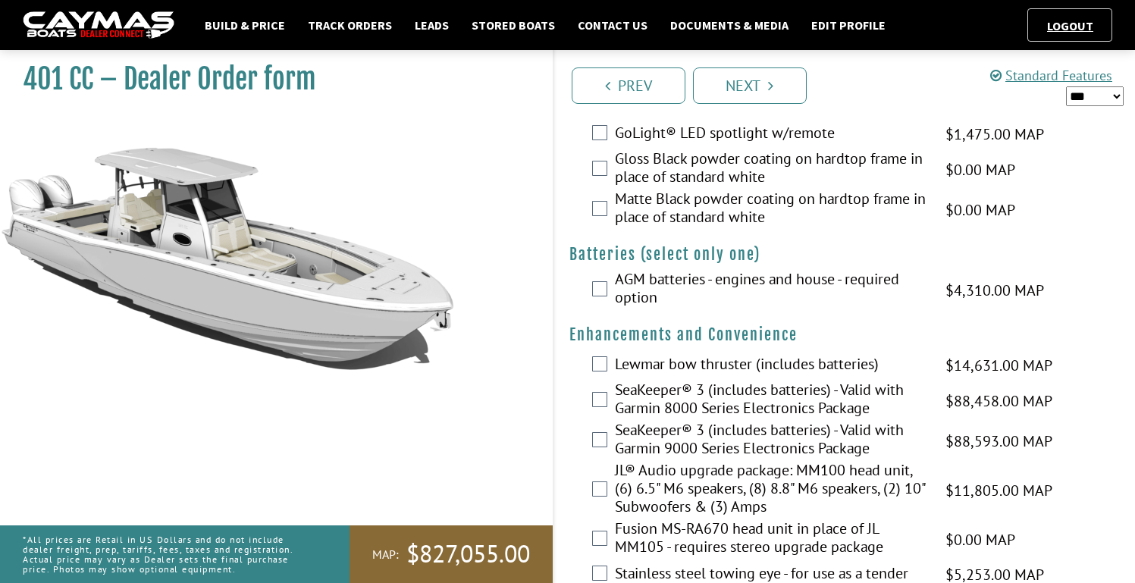
click at [606, 300] on div "AGM batteries - engines and house - required option $4,310.00 MAP $4,310.00 MSR…" at bounding box center [845, 290] width 582 height 40
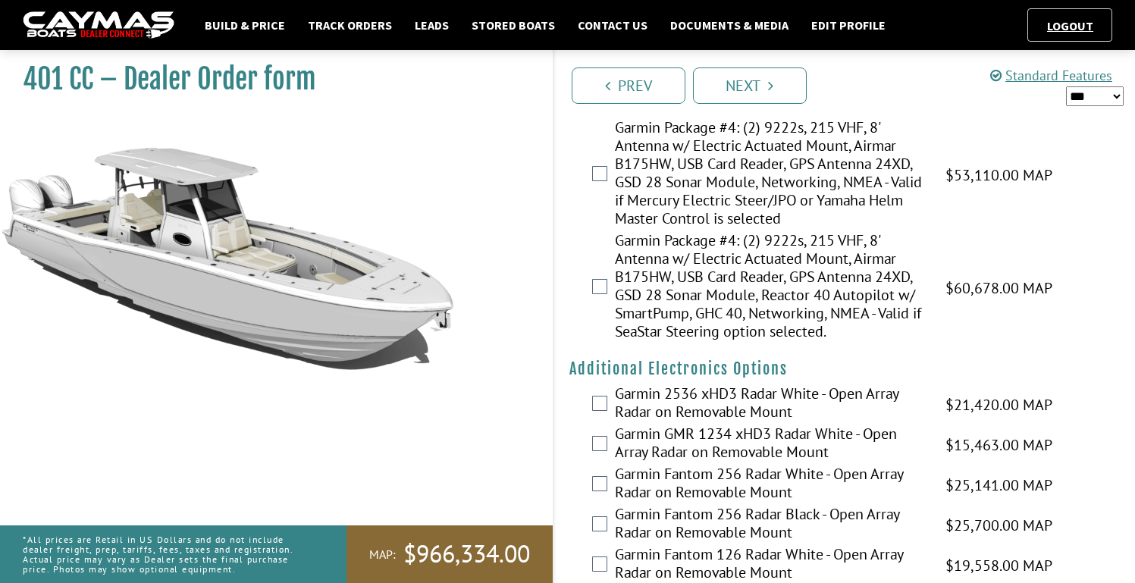
scroll to position [2770, 0]
click at [601, 424] on div "Garmin GMR 1234 xHD3 Radar White - Open Array Radar on Removable Mount $15,463.…" at bounding box center [845, 444] width 582 height 40
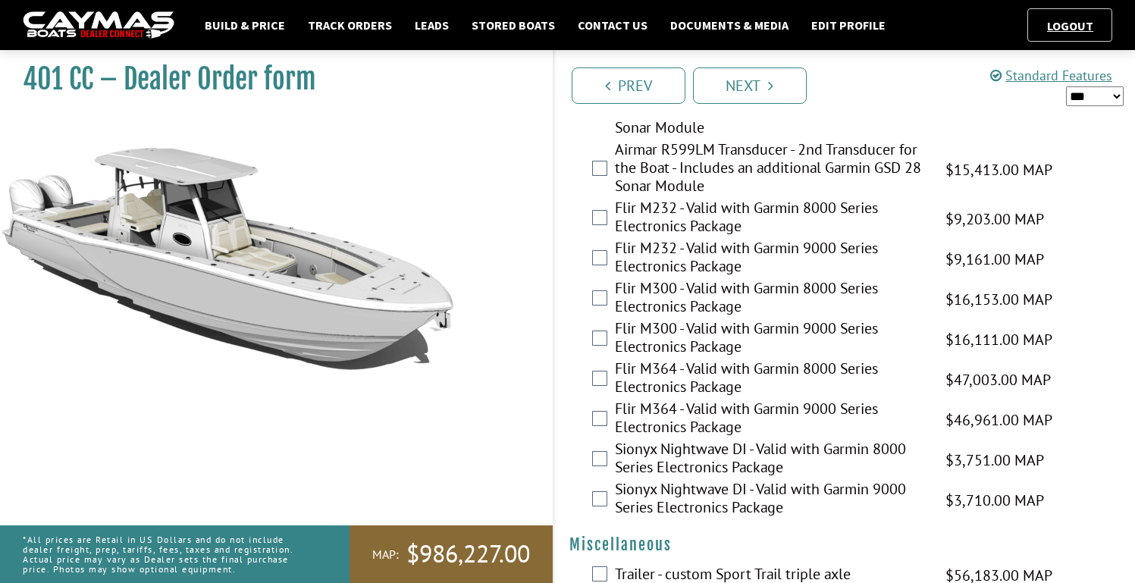
scroll to position [3643, 0]
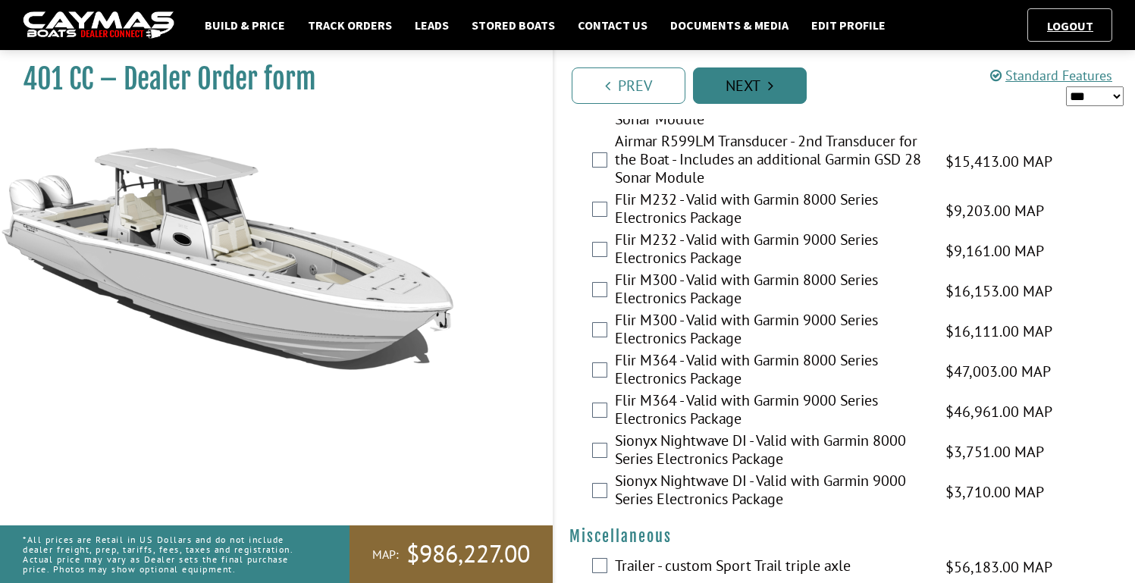
click at [773, 93] on icon "Pagination" at bounding box center [770, 85] width 5 height 15
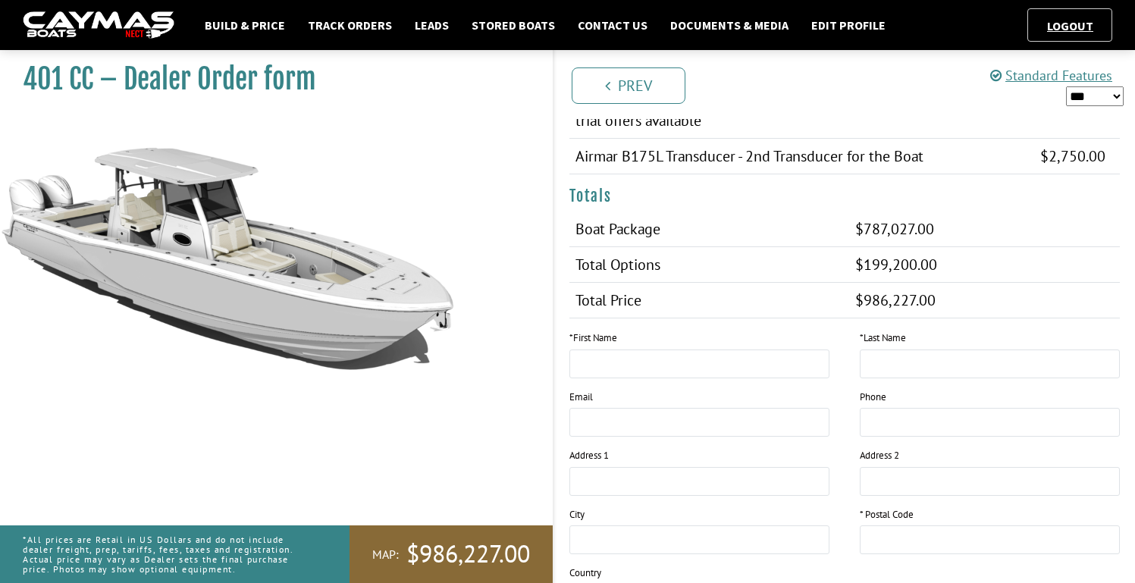
scroll to position [1430, 0]
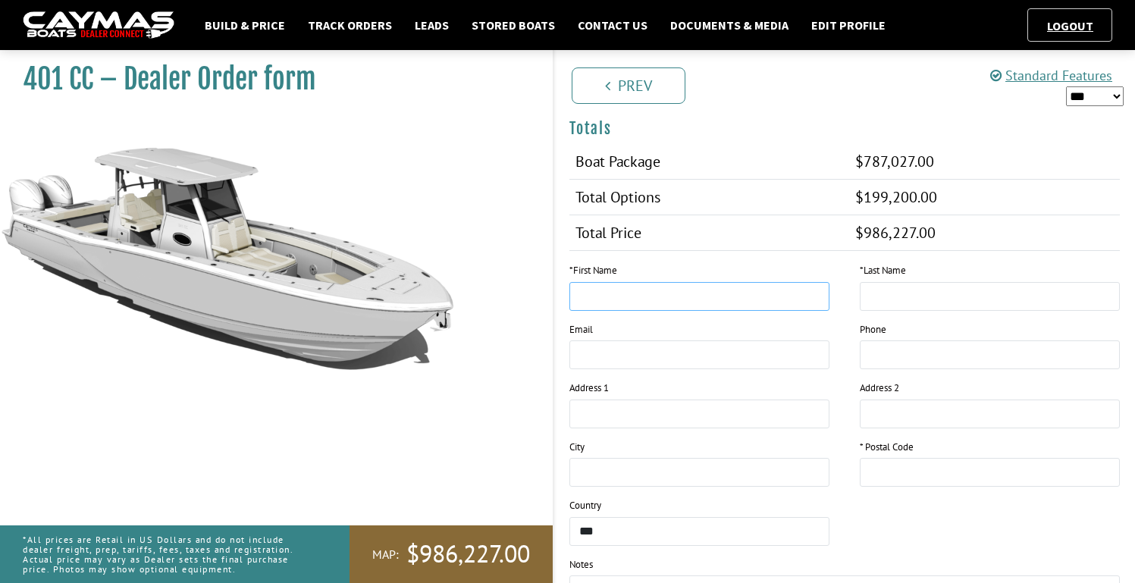
click at [642, 305] on input "text" at bounding box center [700, 296] width 260 height 29
type input "*******"
click at [902, 287] on input "text" at bounding box center [990, 296] width 260 height 29
type input "*******"
click at [942, 463] on input "text" at bounding box center [990, 472] width 260 height 29
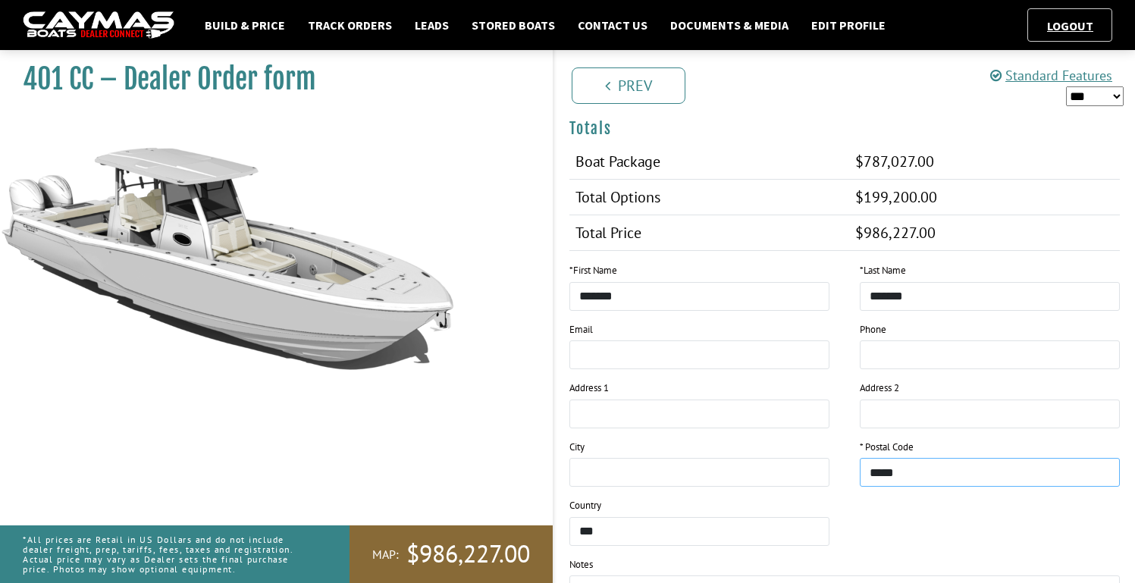
type input "*****"
click at [851, 542] on div "* First Name ******* * Last Name ******* Email Phone Address 1 Address 2 City *…" at bounding box center [845, 439] width 582 height 353
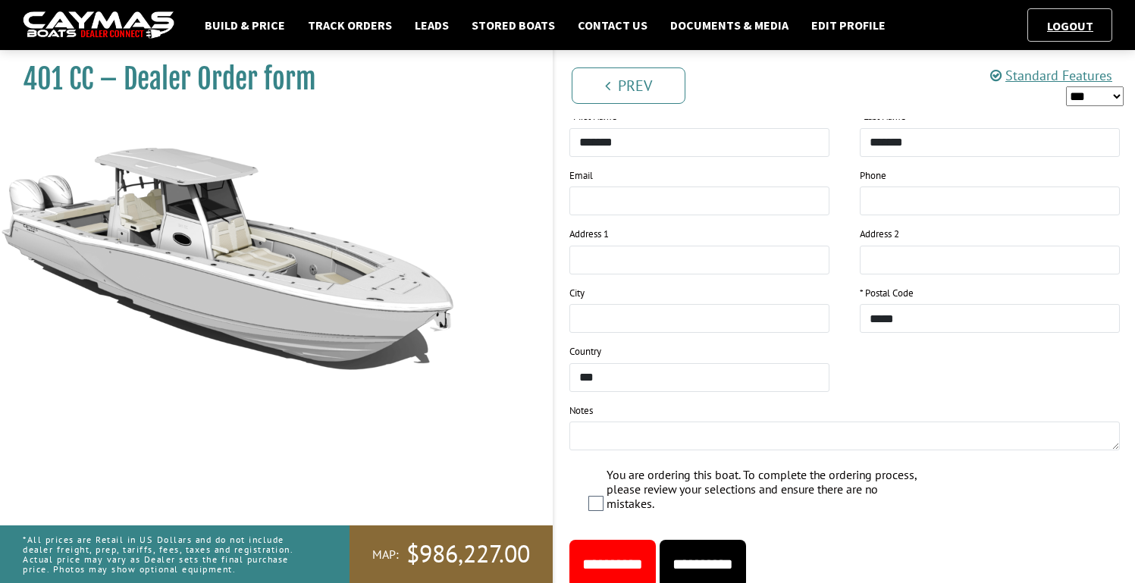
scroll to position [1641, 0]
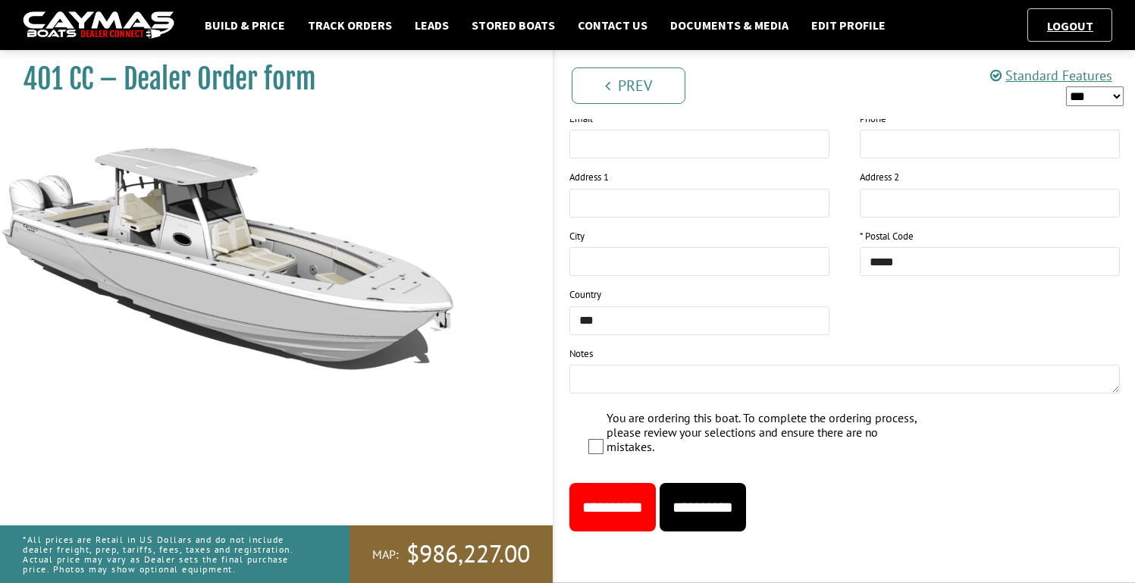
click at [733, 510] on input "**********" at bounding box center [703, 507] width 86 height 49
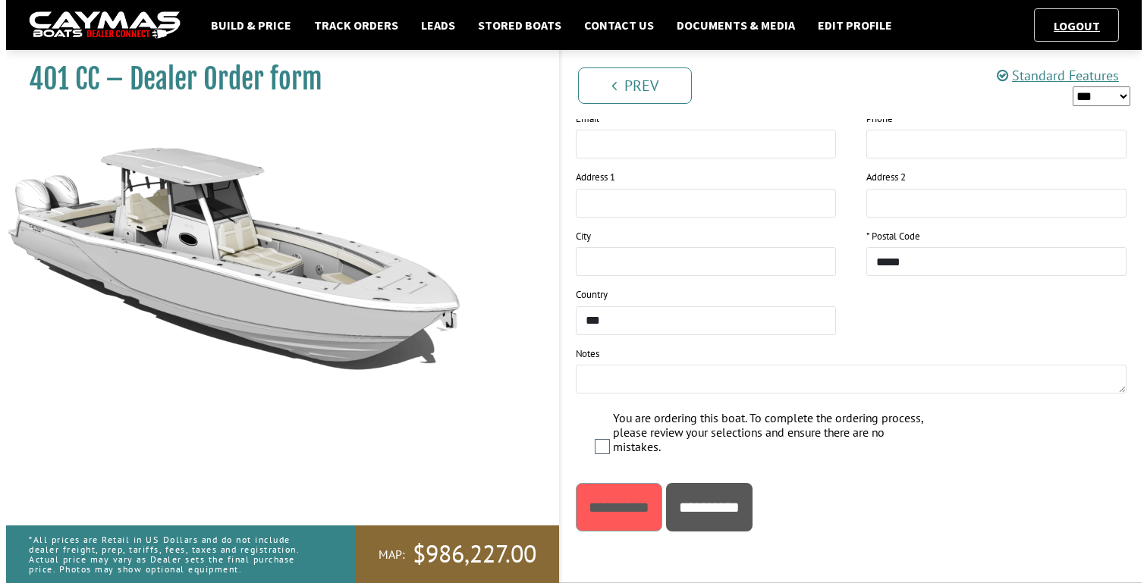
scroll to position [0, 0]
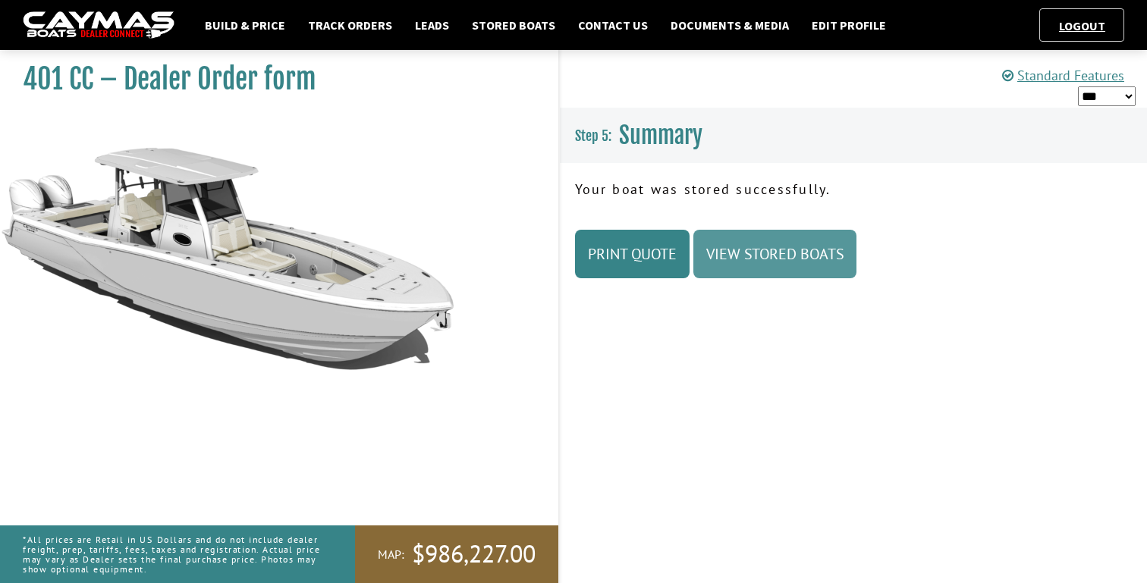
click at [750, 232] on link "View Stored Boats" at bounding box center [774, 254] width 163 height 49
